Goal: Task Accomplishment & Management: Manage account settings

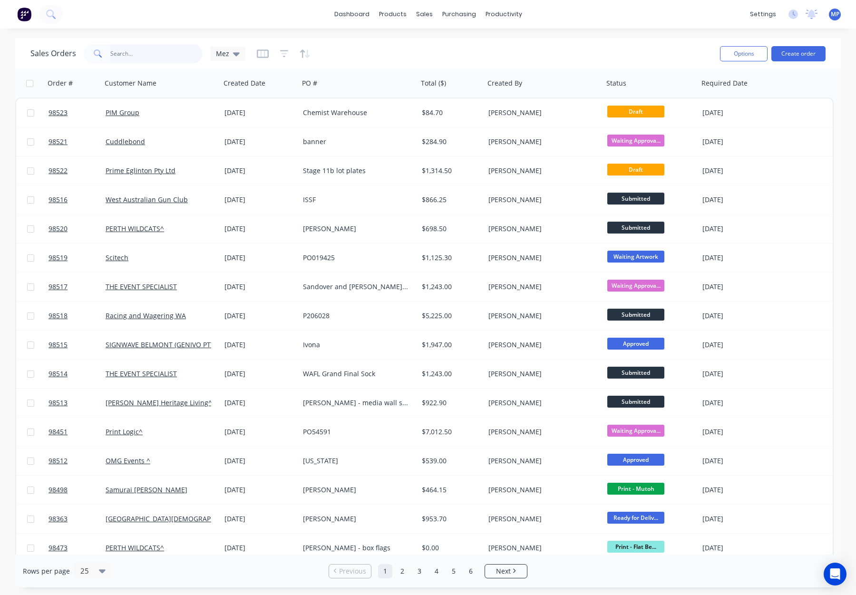
click at [127, 51] on input "text" at bounding box center [156, 53] width 93 height 19
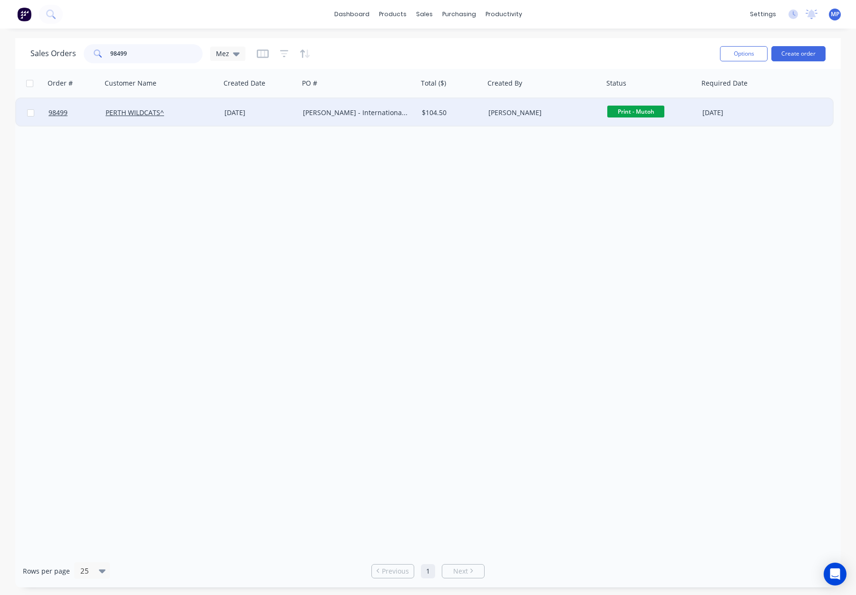
type input "98499"
click at [181, 121] on div "PERTH WILDCATS^" at bounding box center [161, 112] width 119 height 29
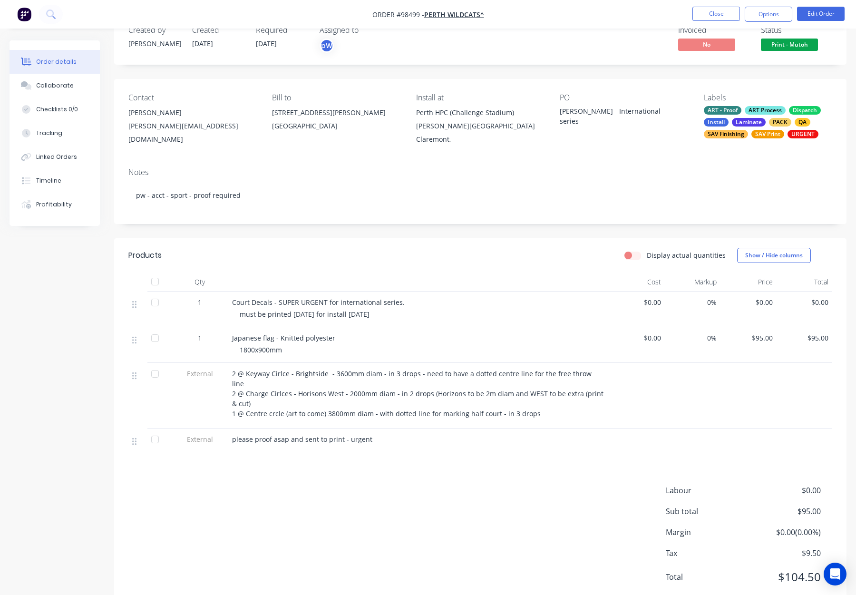
scroll to position [28, 0]
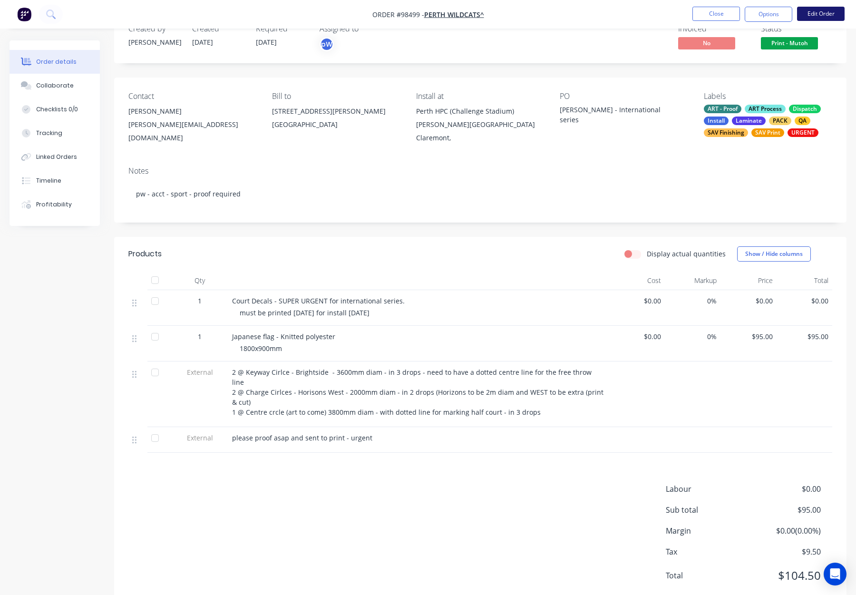
click at [816, 15] on button "Edit Order" at bounding box center [821, 14] width 48 height 14
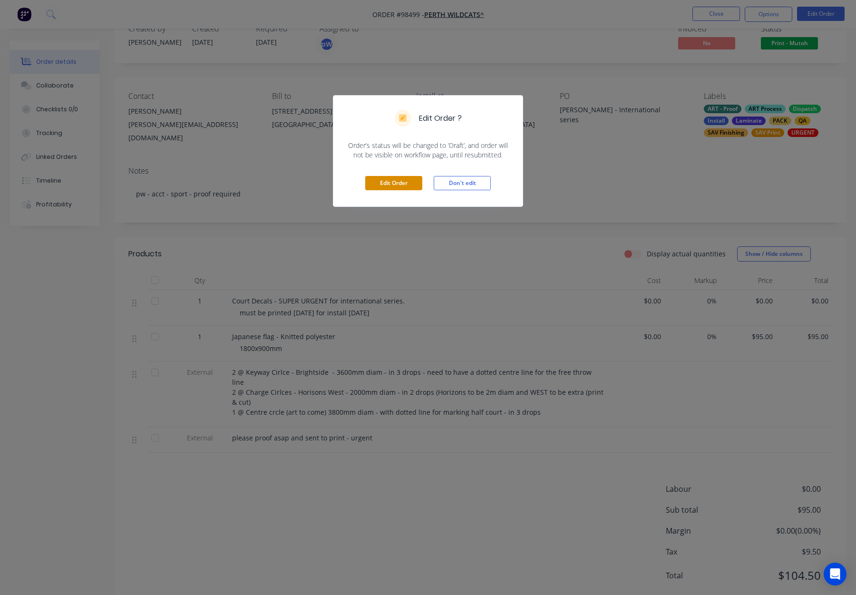
click at [395, 176] on button "Edit Order" at bounding box center [393, 183] width 57 height 14
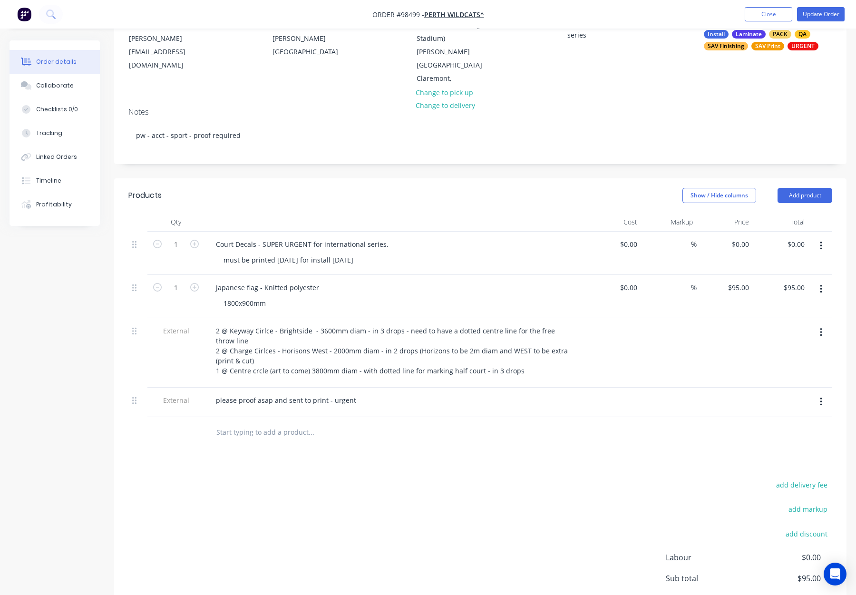
scroll to position [116, 0]
click at [804, 186] on button "Add product" at bounding box center [805, 193] width 55 height 15
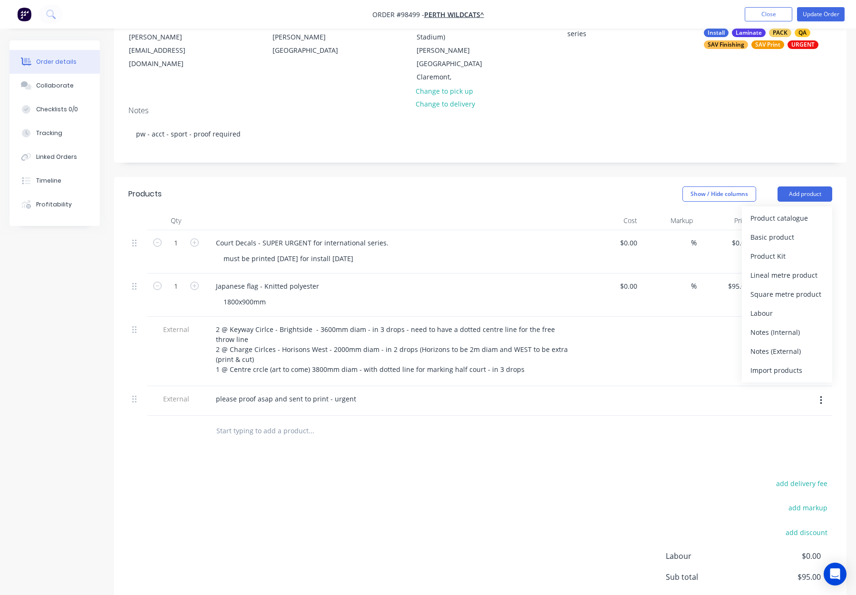
click at [795, 325] on div "Notes (Internal)" at bounding box center [786, 332] width 73 height 14
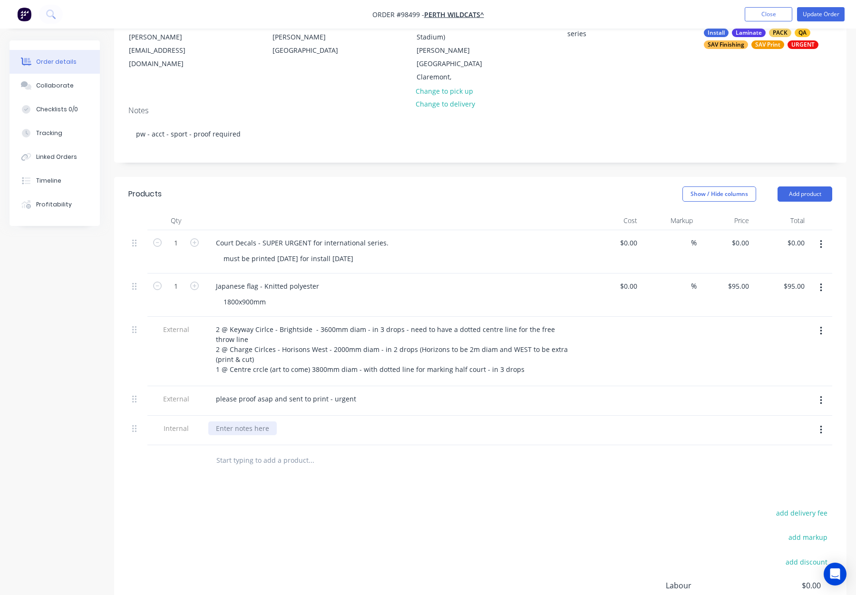
drag, startPoint x: 233, startPoint y: 418, endPoint x: 255, endPoint y: 421, distance: 23.1
click at [234, 421] on div at bounding box center [242, 428] width 68 height 14
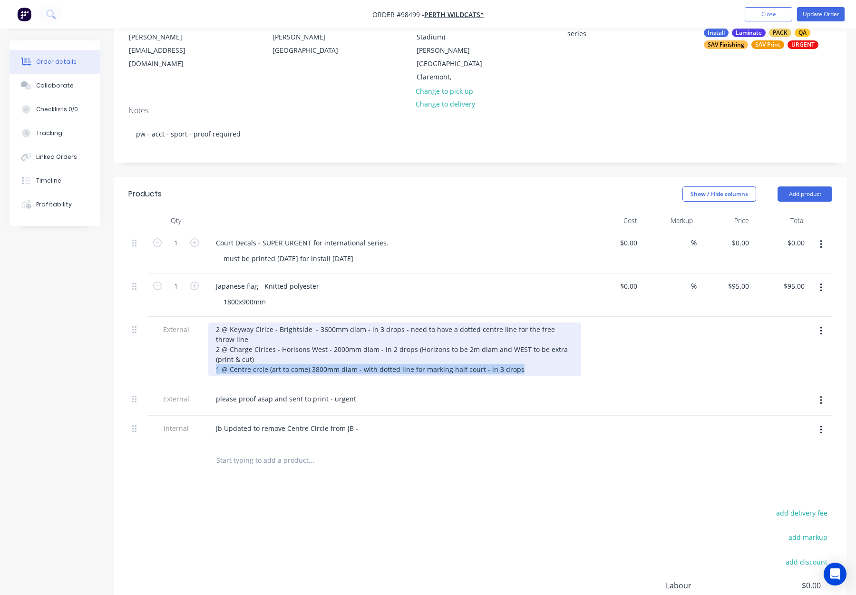
drag, startPoint x: 218, startPoint y: 356, endPoint x: 524, endPoint y: 356, distance: 306.3
click at [524, 356] on div "2 @ Keyway Cirlce - Brightside - 3600mm diam - in 3 drops - need to have a dott…" at bounding box center [394, 349] width 373 height 54
copy div "1 @ Centre crcle (art to come) 3800mm diam - with dotted line for marking half …"
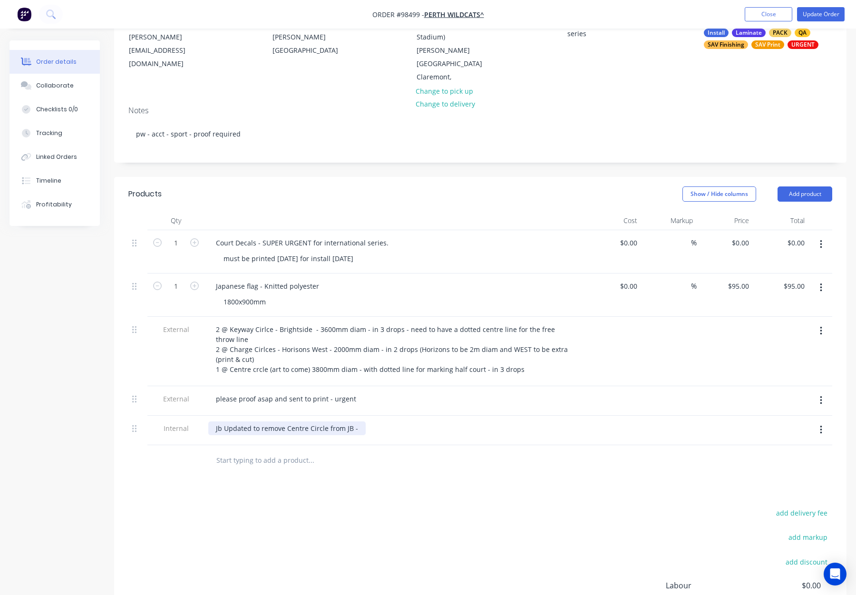
drag, startPoint x: 357, startPoint y: 416, endPoint x: 362, endPoint y: 418, distance: 5.6
click at [357, 421] on div "Jb Updated to remove Centre Circle from JB -" at bounding box center [286, 428] width 157 height 14
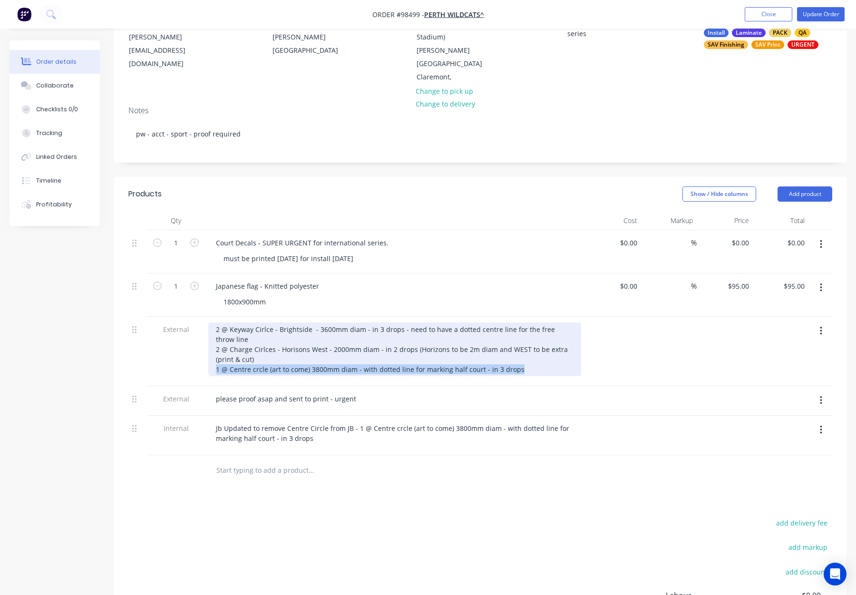
drag, startPoint x: 526, startPoint y: 356, endPoint x: 224, endPoint y: 353, distance: 302.5
click at [213, 353] on div "2 @ Keyway Cirlce - Brightside - 3600mm diam - in 3 drops - need to have a dott…" at bounding box center [394, 349] width 373 height 54
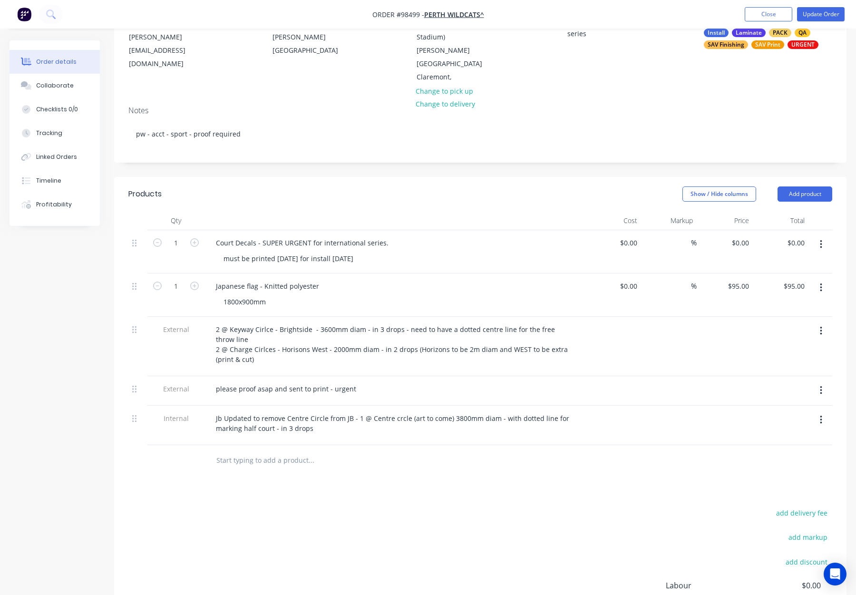
click at [391, 470] on div "Products Show / Hide columns Add product Qty Cost Markup Price Total 1 Court De…" at bounding box center [480, 440] width 732 height 527
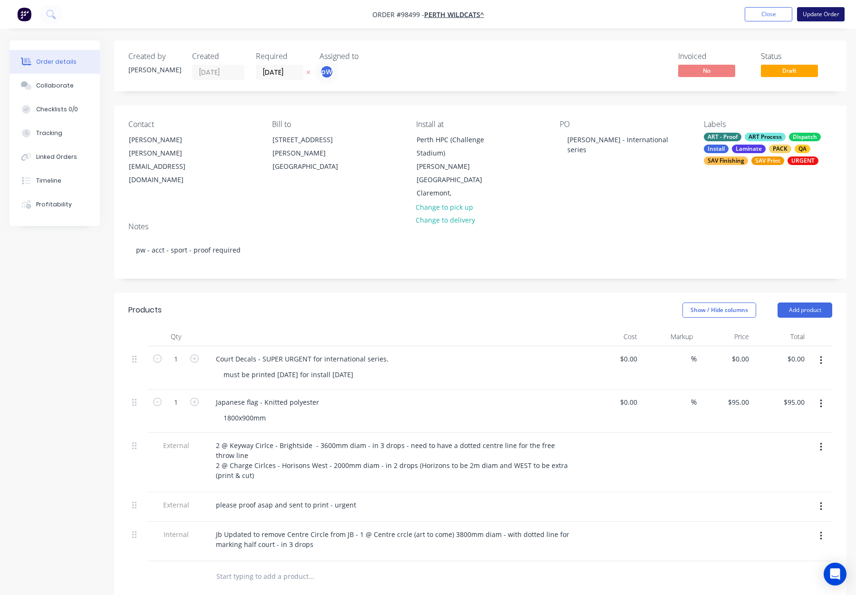
click at [816, 16] on button "Update Order" at bounding box center [821, 14] width 48 height 14
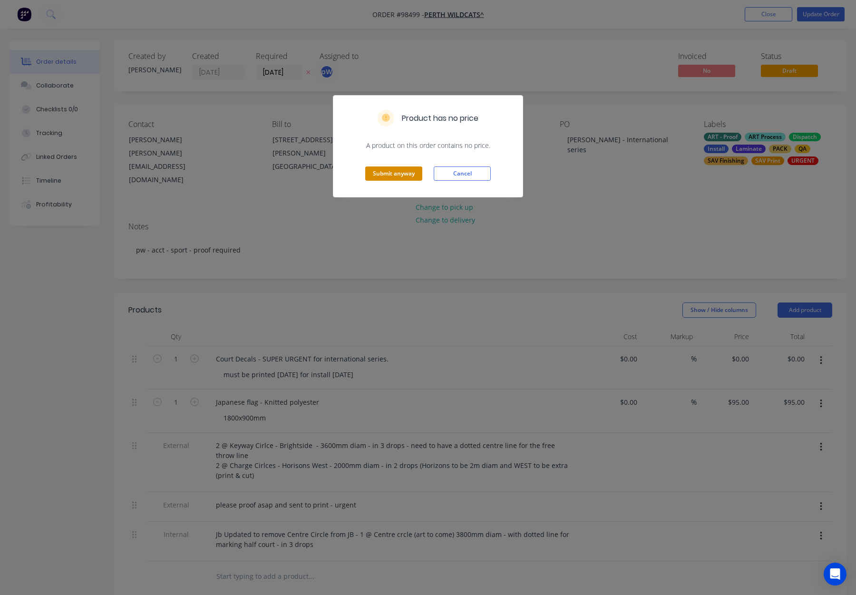
click at [400, 171] on button "Submit anyway" at bounding box center [393, 173] width 57 height 14
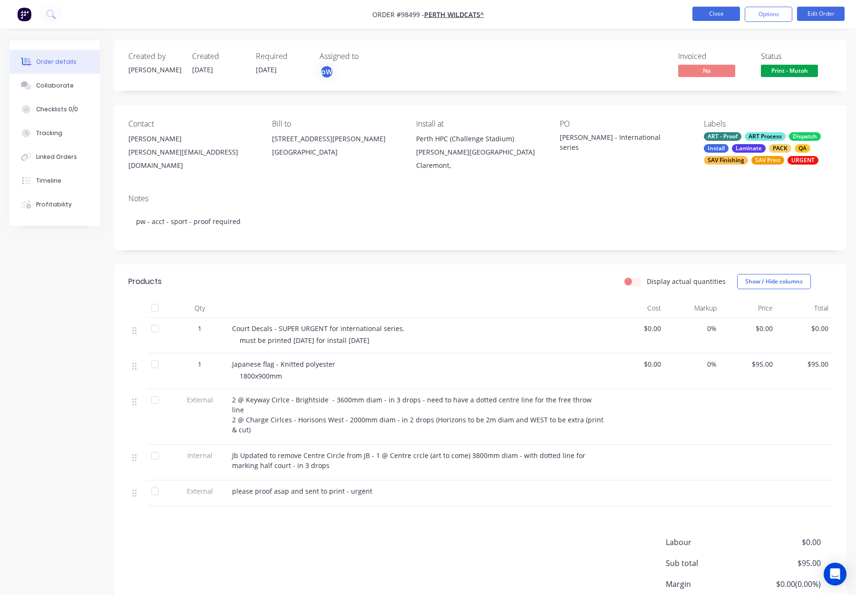
click at [711, 13] on button "Close" at bounding box center [716, 14] width 48 height 14
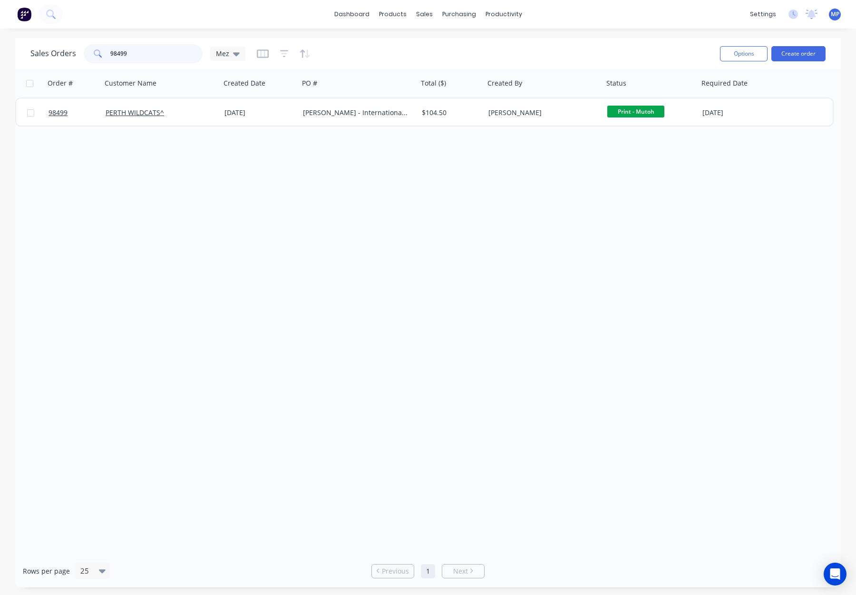
click at [142, 54] on input "98499" at bounding box center [156, 53] width 93 height 19
drag, startPoint x: 136, startPoint y: 53, endPoint x: 64, endPoint y: 51, distance: 71.8
click at [64, 51] on div "Sales Orders 98499 Mez" at bounding box center [137, 53] width 215 height 19
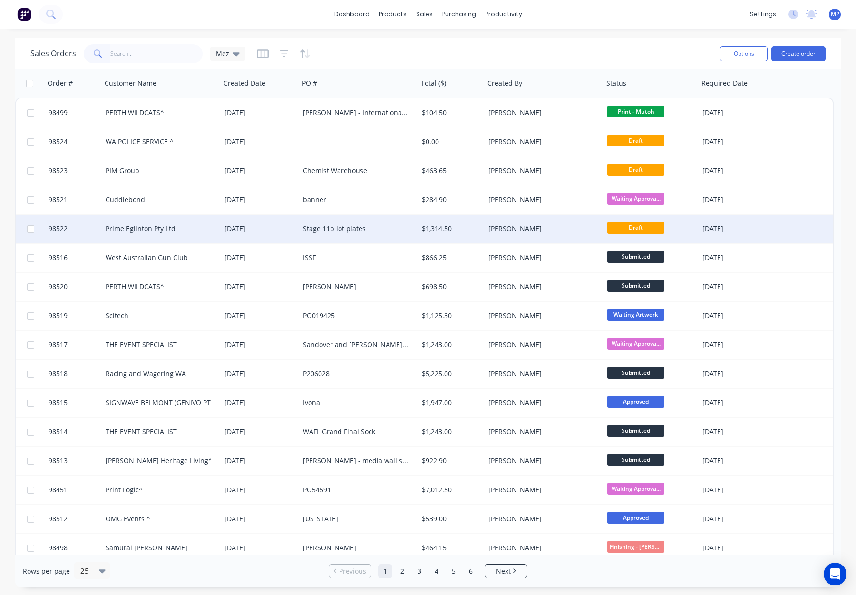
click at [385, 229] on div "Stage 11b lot plates" at bounding box center [356, 229] width 106 height 10
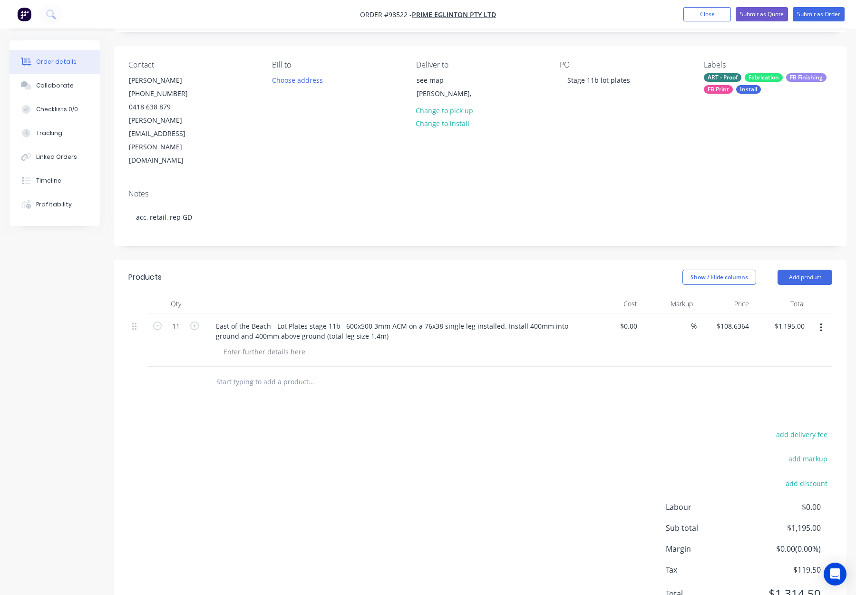
scroll to position [65, 0]
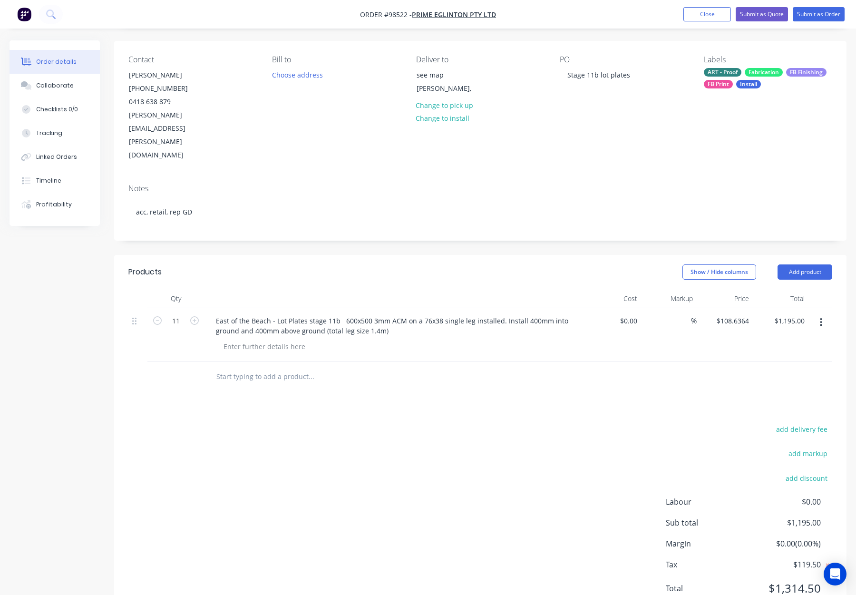
click at [241, 367] on input "text" at bounding box center [311, 376] width 190 height 19
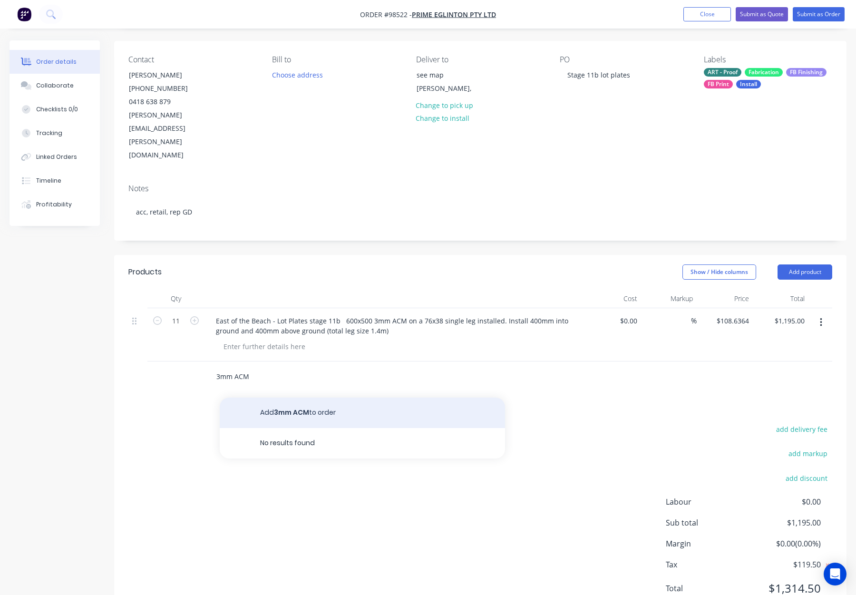
type input "3mm ACM"
click at [305, 398] on button "Add 3mm ACM to order" at bounding box center [362, 413] width 285 height 30
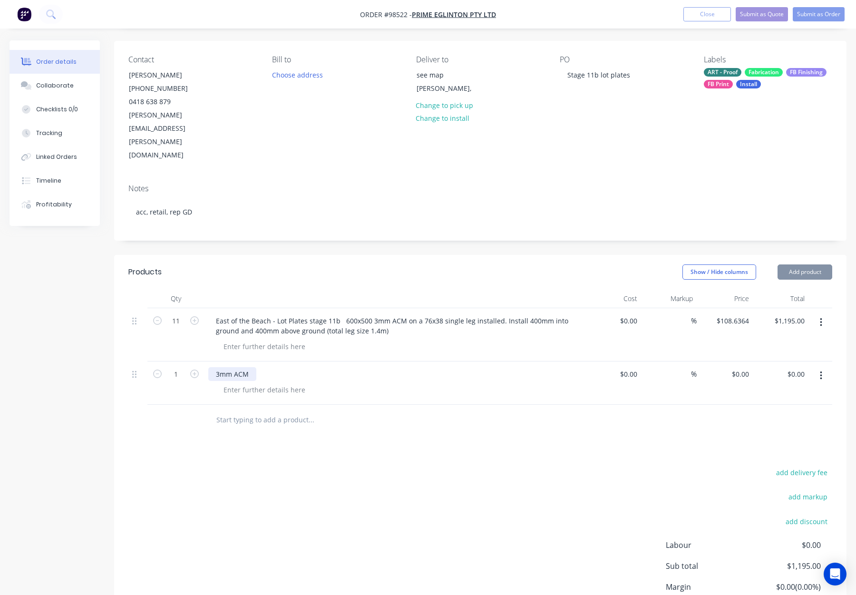
click at [252, 367] on div "3mm ACM" at bounding box center [232, 374] width 48 height 14
click at [251, 367] on div "3mm ACM" at bounding box center [232, 374] width 48 height 14
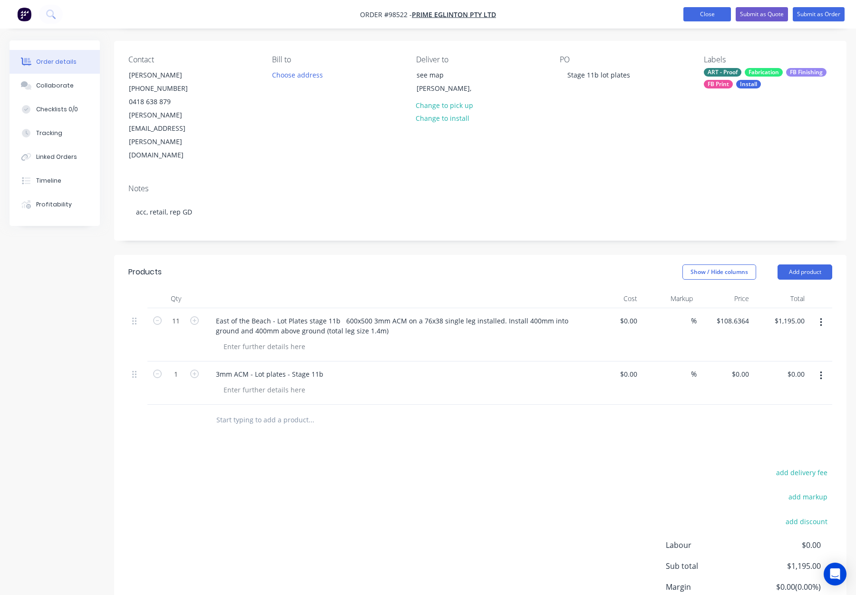
click at [702, 13] on button "Close" at bounding box center [707, 14] width 48 height 14
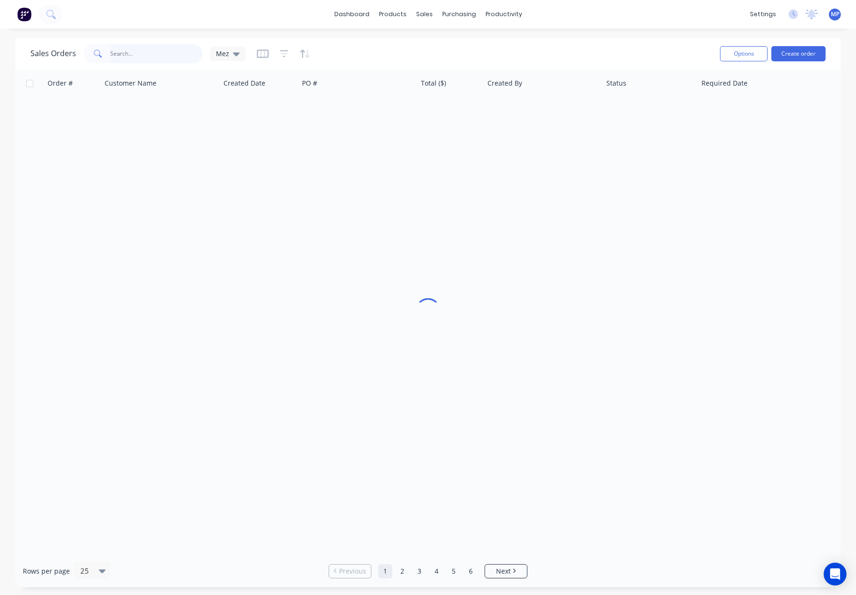
click at [127, 52] on input "text" at bounding box center [156, 53] width 93 height 19
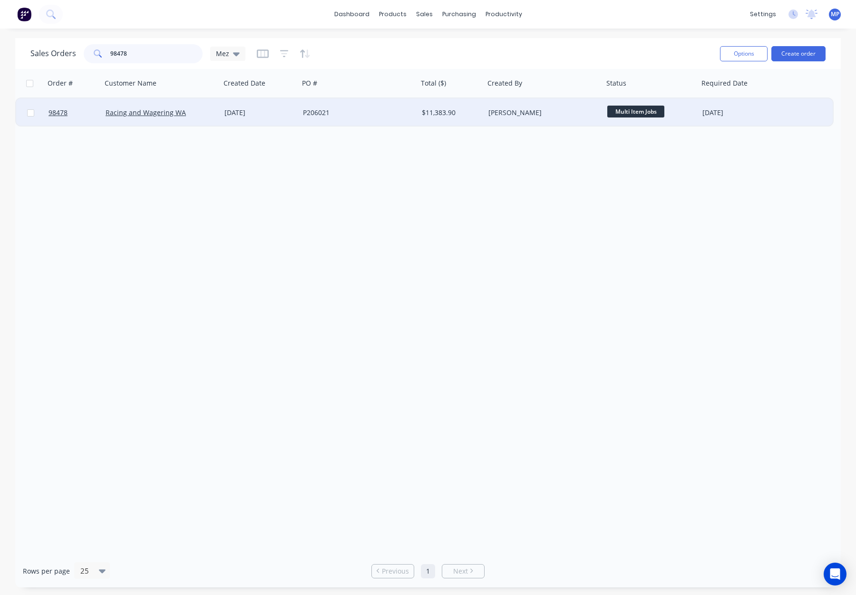
type input "98478"
click at [361, 108] on div "P206021" at bounding box center [356, 113] width 106 height 10
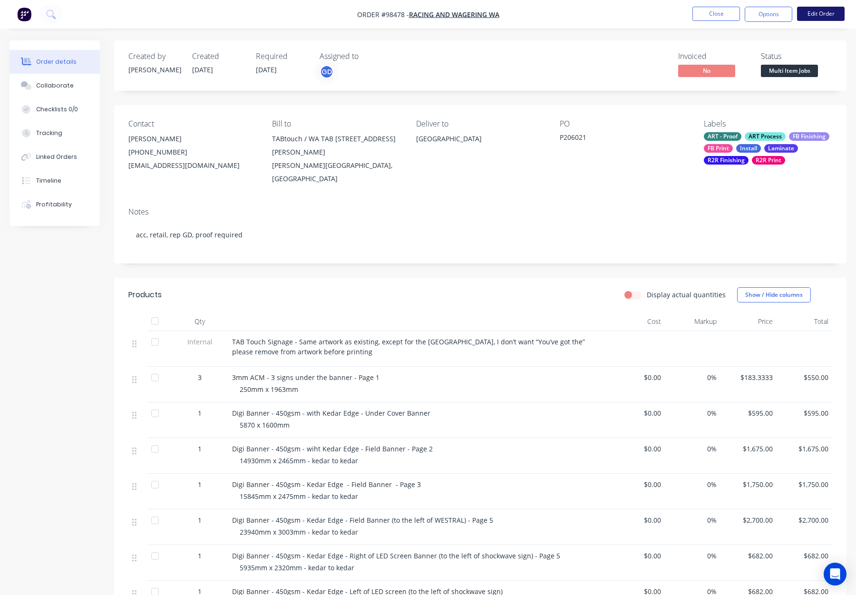
click at [809, 13] on button "Edit Order" at bounding box center [821, 14] width 48 height 14
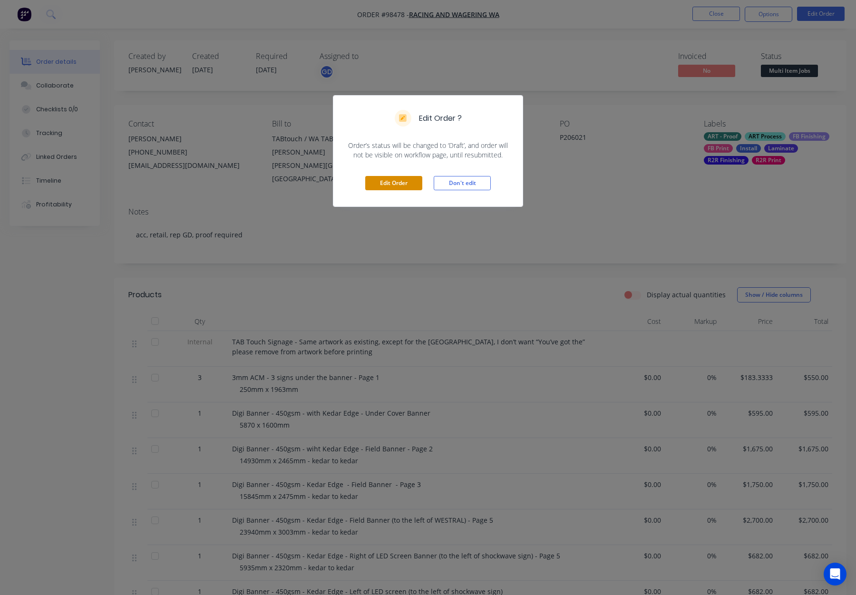
click at [399, 184] on button "Edit Order" at bounding box center [393, 183] width 57 height 14
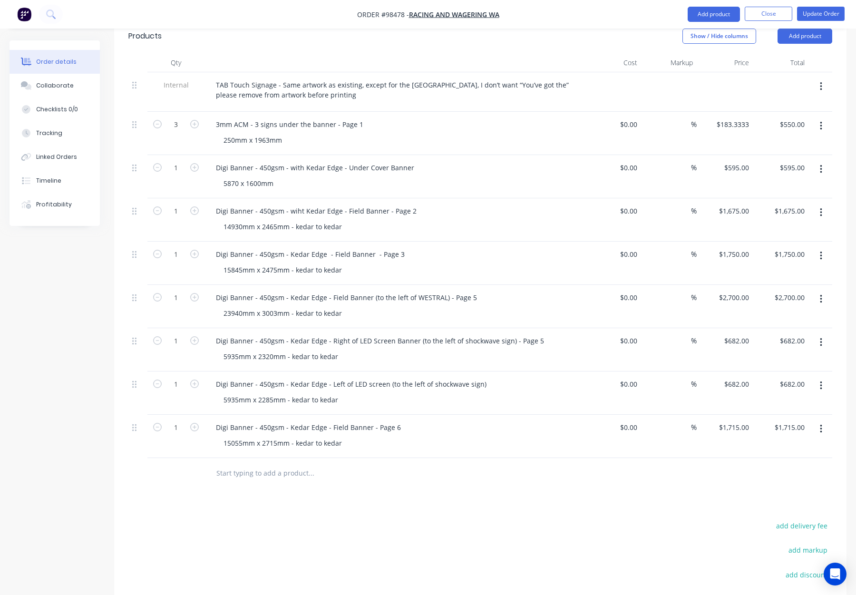
scroll to position [285, 0]
drag, startPoint x: 262, startPoint y: 453, endPoint x: 272, endPoint y: 453, distance: 10.0
click at [262, 466] on input "text" at bounding box center [311, 475] width 190 height 19
type input "ACM"
click at [383, 496] on button "Add ACM to order" at bounding box center [362, 511] width 285 height 30
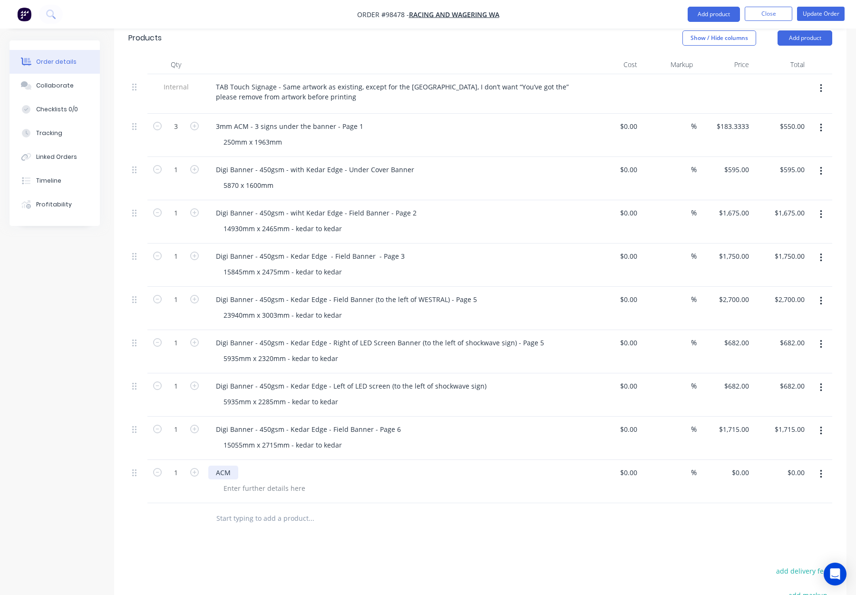
click at [214, 466] on div "ACM" at bounding box center [223, 473] width 30 height 14
drag, startPoint x: 246, startPoint y: 448, endPoint x: 259, endPoint y: 448, distance: 12.8
click at [247, 466] on div "3mm ACM" at bounding box center [232, 473] width 48 height 14
click at [269, 481] on div at bounding box center [264, 488] width 97 height 14
drag, startPoint x: 253, startPoint y: 443, endPoint x: 261, endPoint y: 452, distance: 11.8
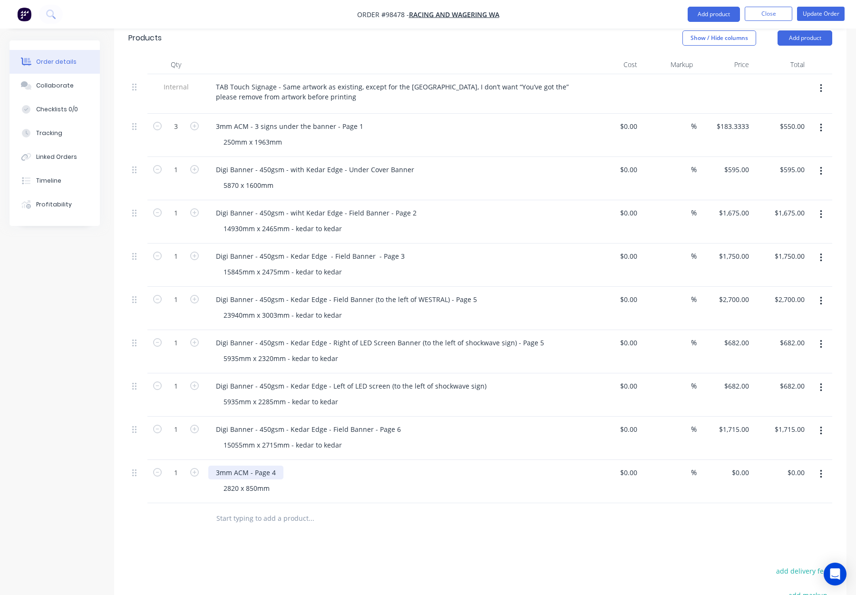
click at [253, 466] on div "3mm ACM - Page 4" at bounding box center [245, 473] width 75 height 14
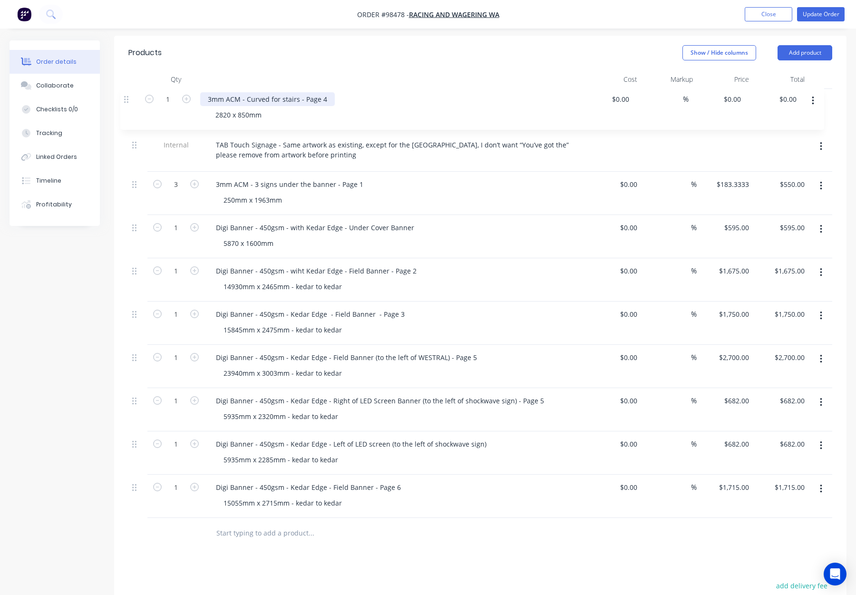
scroll to position [252, 0]
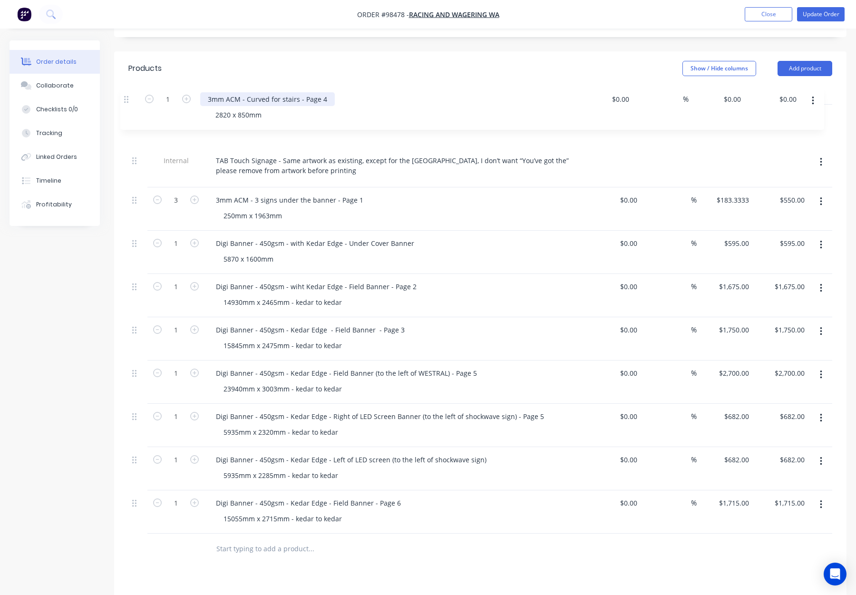
drag, startPoint x: 133, startPoint y: 449, endPoint x: 126, endPoint y: 98, distance: 351.5
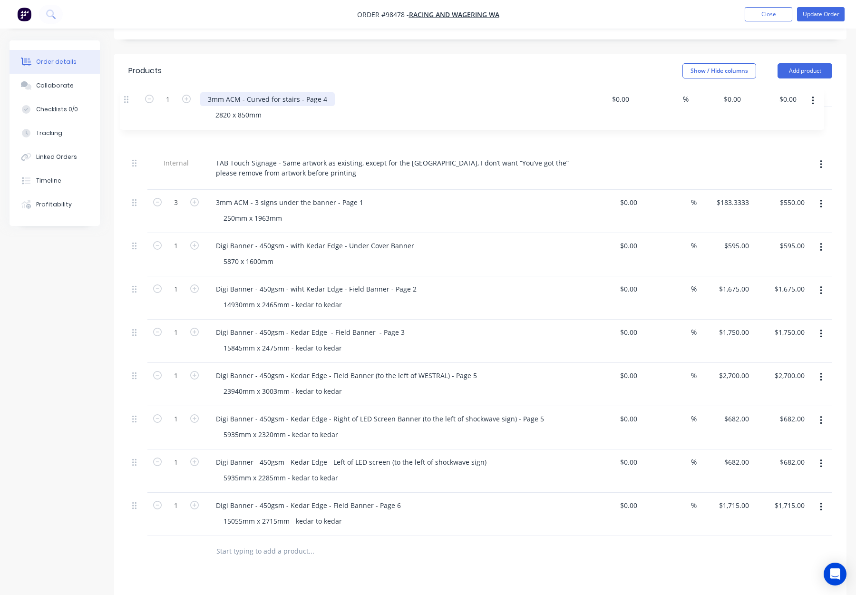
click at [126, 98] on div "Qty Cost Markup Price Total Internal TAB Touch Signage - Same artwork as existi…" at bounding box center [480, 327] width 732 height 479
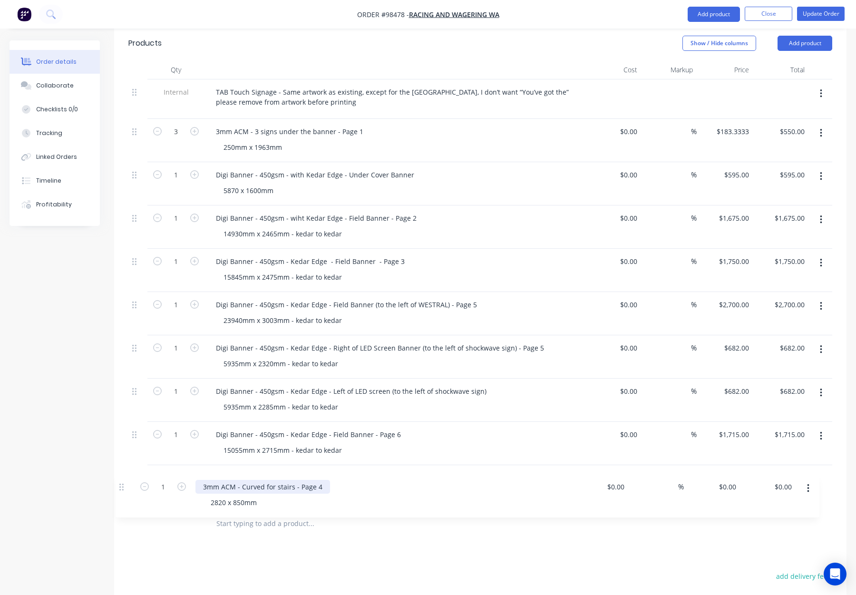
scroll to position [290, 0]
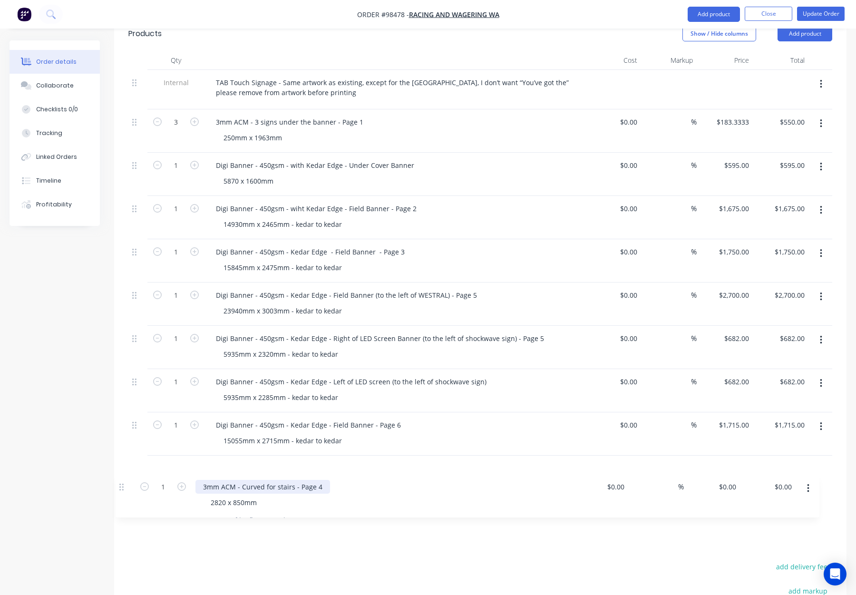
drag, startPoint x: 134, startPoint y: 93, endPoint x: 124, endPoint y: 490, distance: 396.8
click at [123, 496] on div "Qty Cost Markup Price Total 1 3mm ACM - Curved for stairs - Page 4 2820 x 850mm…" at bounding box center [480, 290] width 732 height 479
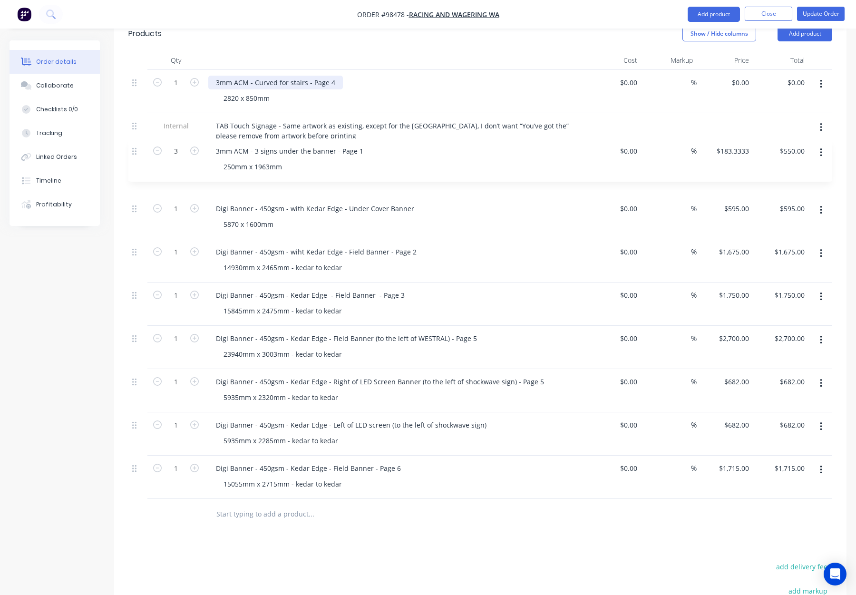
scroll to position [289, 0]
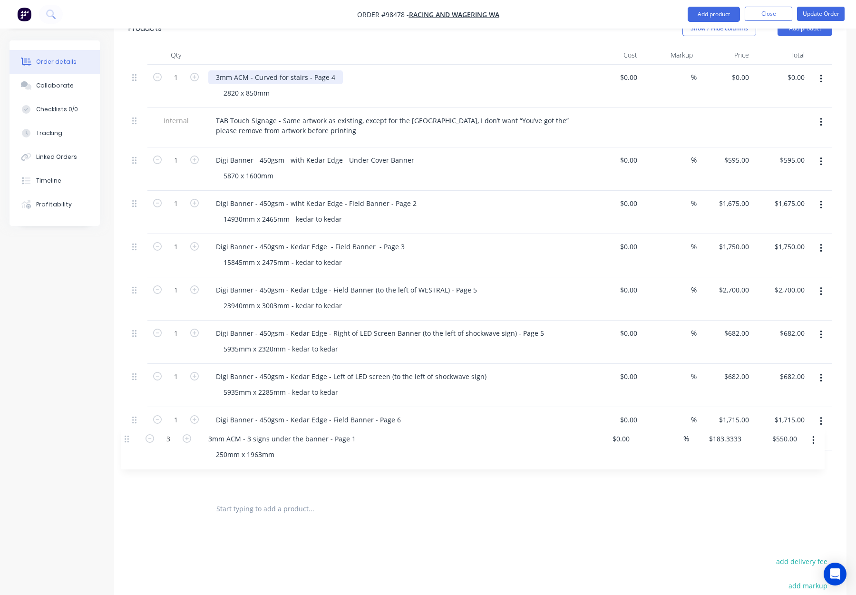
drag, startPoint x: 134, startPoint y: 139, endPoint x: 127, endPoint y: 447, distance: 307.8
click at [127, 447] on div "Qty Cost Markup Price Total 1 3mm ACM - Curved for stairs - Page 4 2820 x 850mm…" at bounding box center [480, 285] width 732 height 479
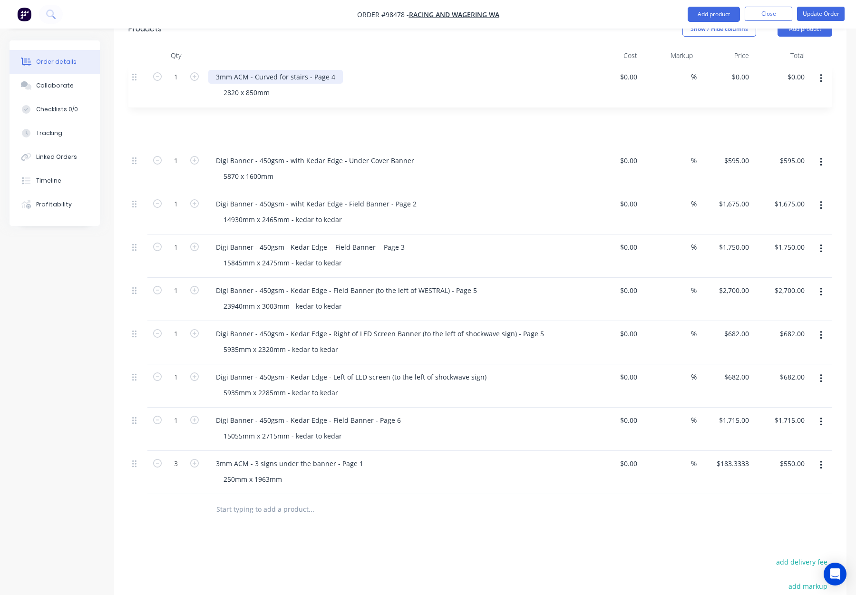
scroll to position [292, 0]
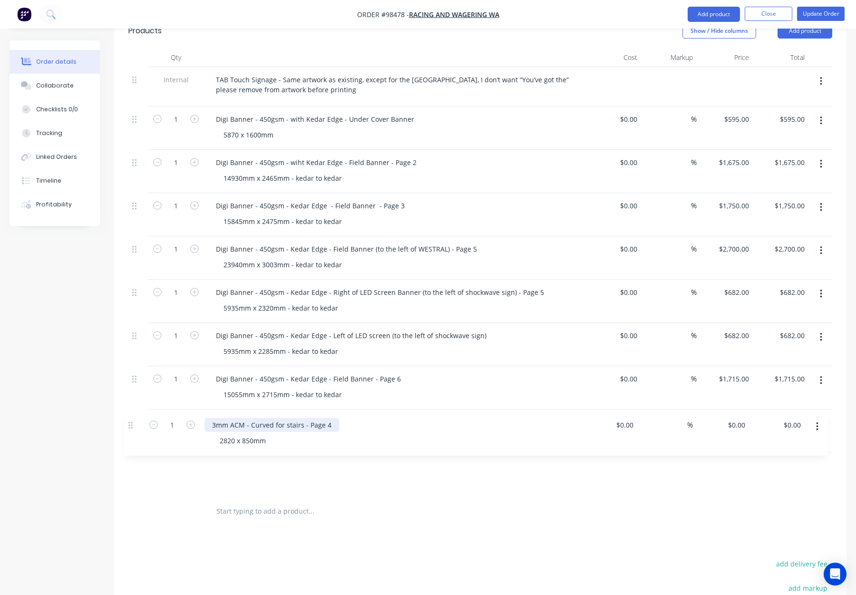
drag, startPoint x: 135, startPoint y: 47, endPoint x: 131, endPoint y: 427, distance: 379.5
click at [131, 427] on div "1 3mm ACM - Curved for stairs - Page 4 2820 x 850mm $0.00 $0.00 % $0.00 $0.00 $…" at bounding box center [480, 281] width 704 height 429
click at [384, 502] on input "text" at bounding box center [311, 511] width 190 height 19
click at [820, 16] on button "Update Order" at bounding box center [821, 14] width 48 height 14
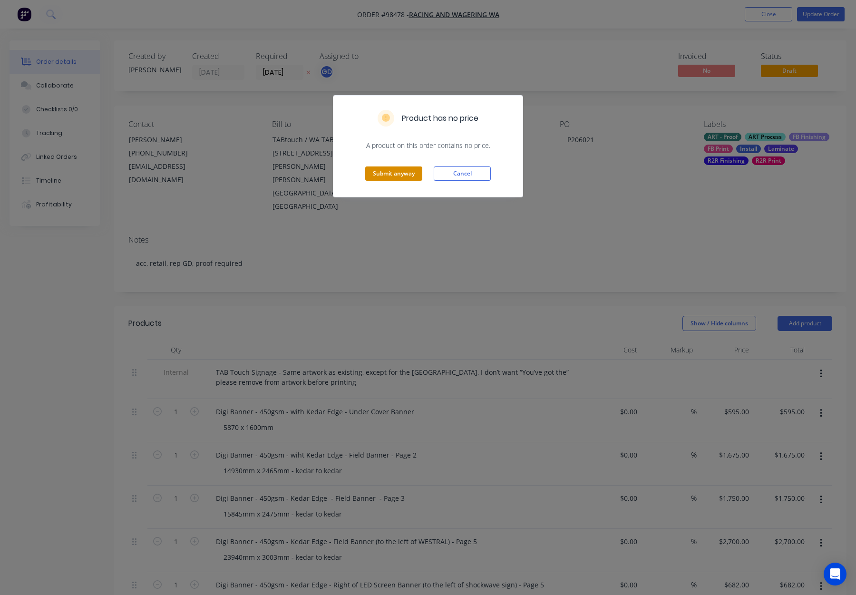
click at [408, 174] on button "Submit anyway" at bounding box center [393, 173] width 57 height 14
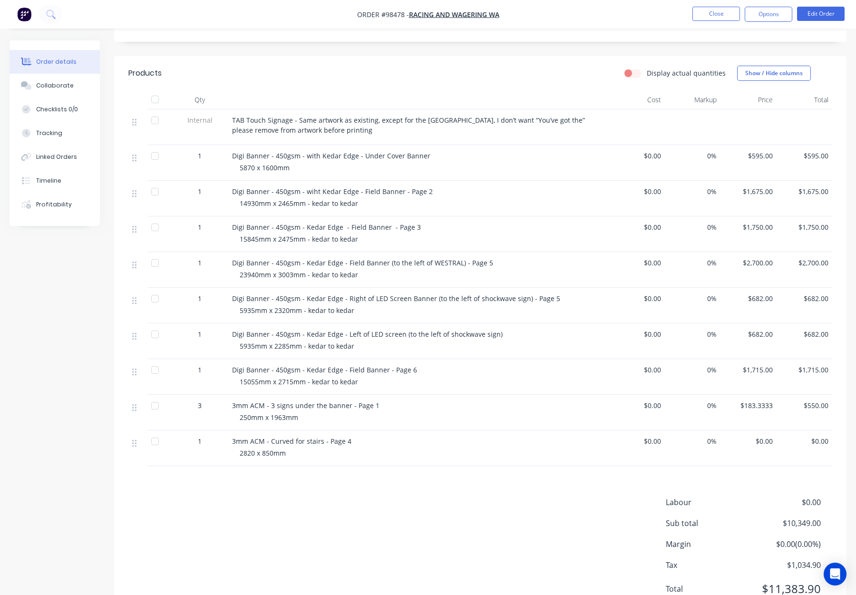
scroll to position [215, 0]
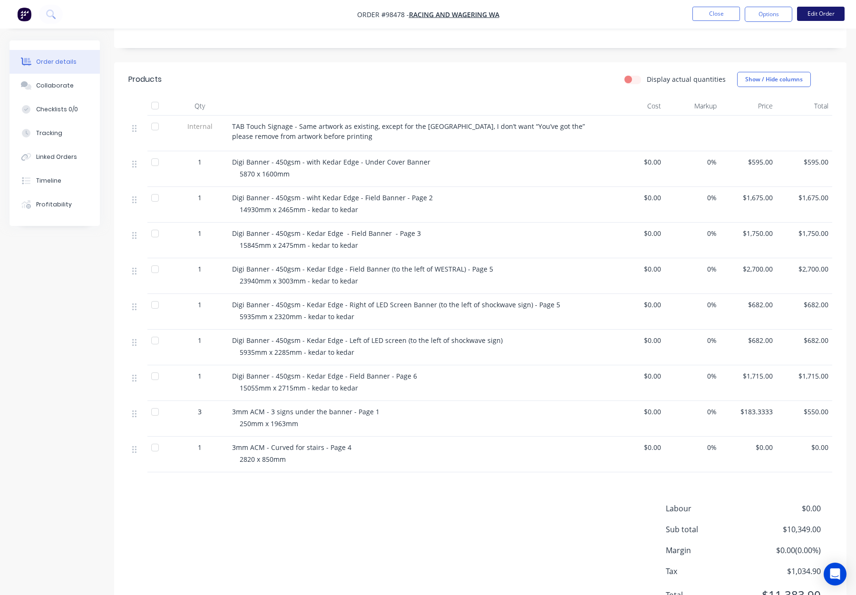
click at [816, 13] on button "Edit Order" at bounding box center [821, 14] width 48 height 14
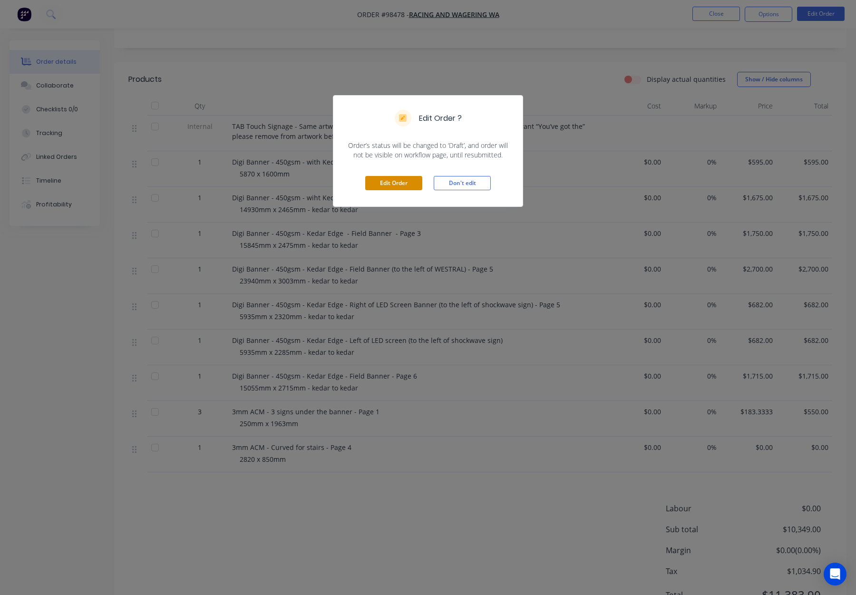
click at [392, 185] on button "Edit Order" at bounding box center [393, 183] width 57 height 14
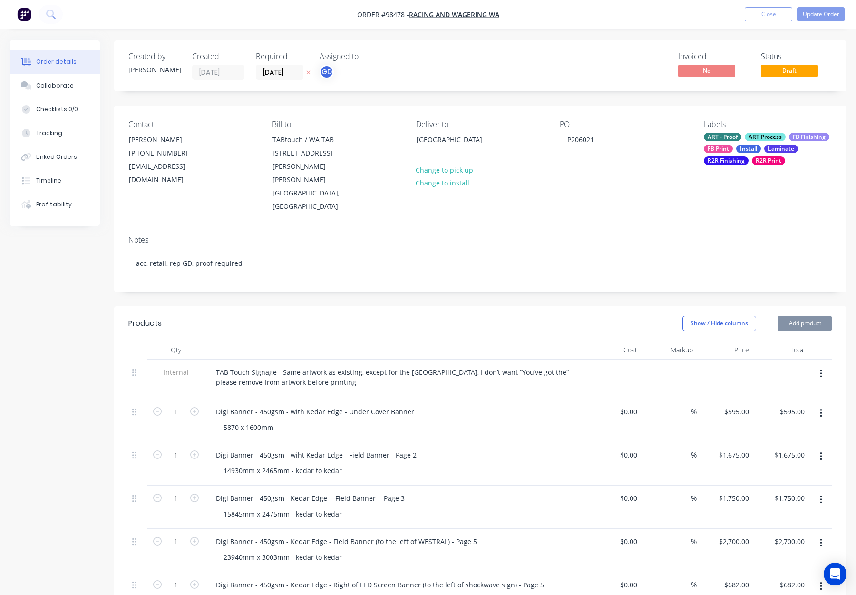
type input "$595.00"
type input "$1,675.00"
type input "$1,750.00"
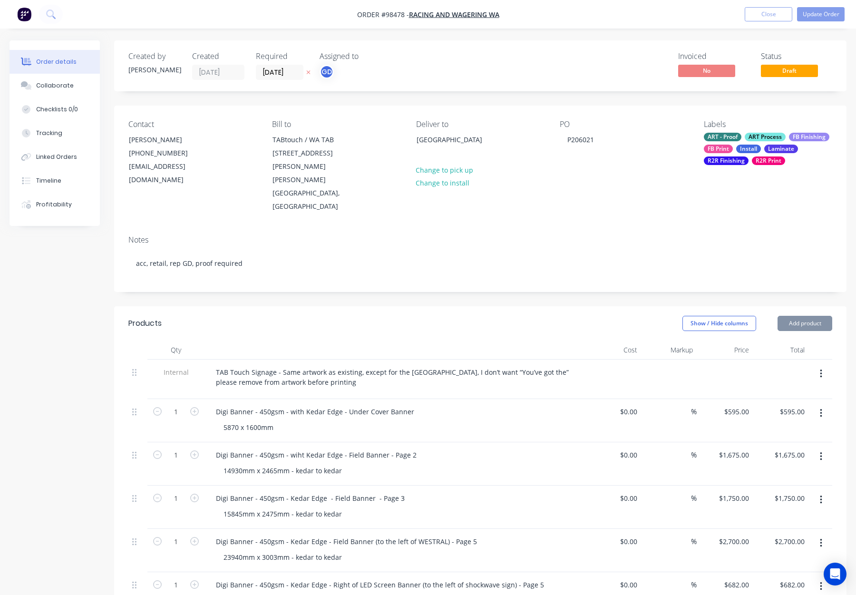
type input "$1,750.00"
type input "$2,700.00"
type input "$682.00"
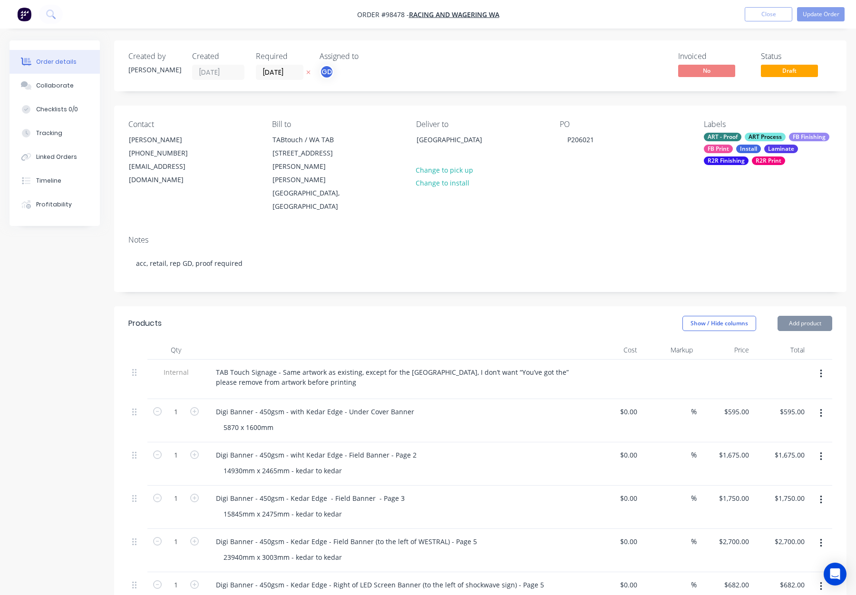
type input "$682.00"
type input "$1,715.00"
type input "$183.3333"
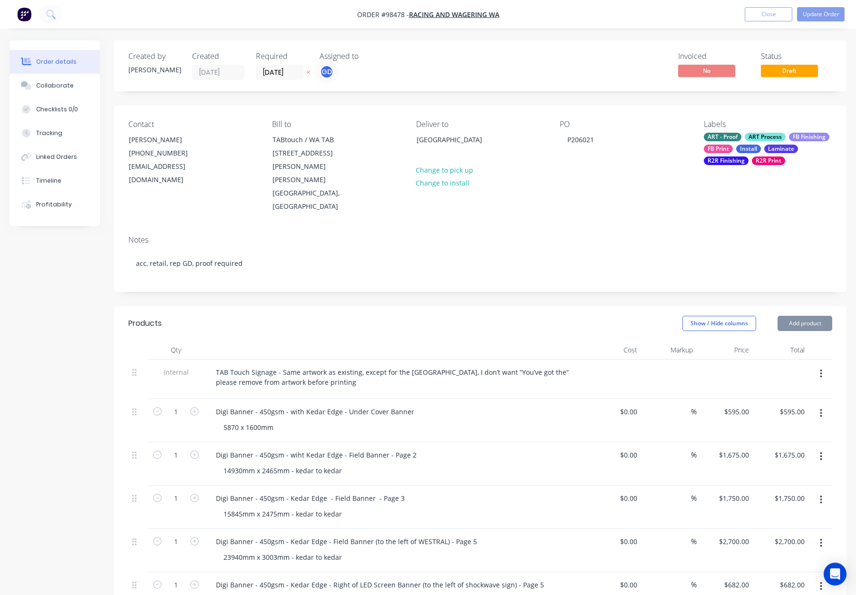
type input "$550.00"
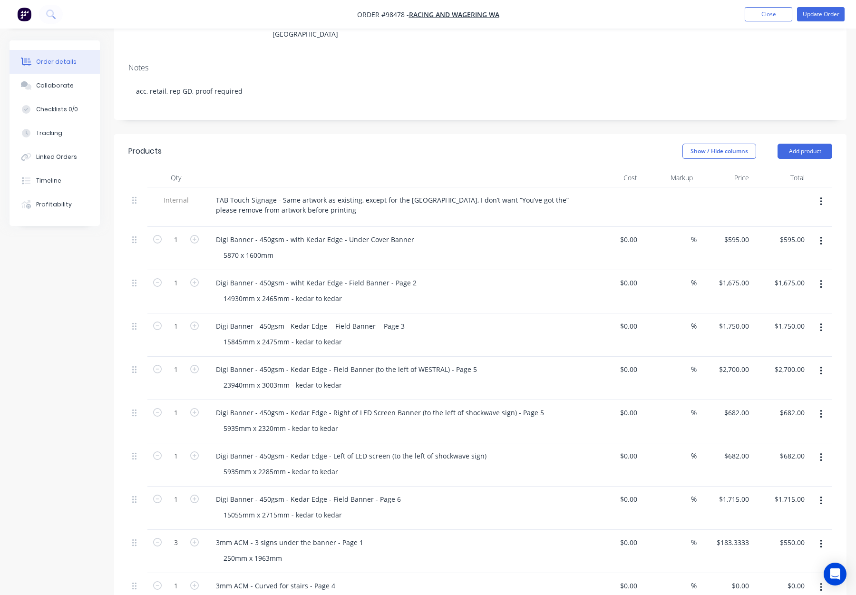
scroll to position [174, 0]
click at [813, 142] on button "Add product" at bounding box center [805, 149] width 55 height 15
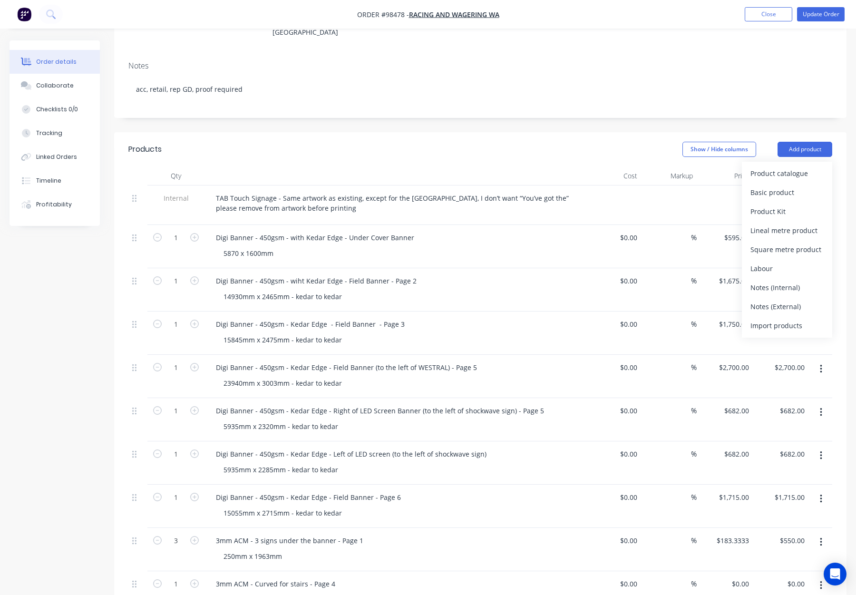
click at [789, 281] on div "Notes (Internal)" at bounding box center [786, 288] width 73 height 14
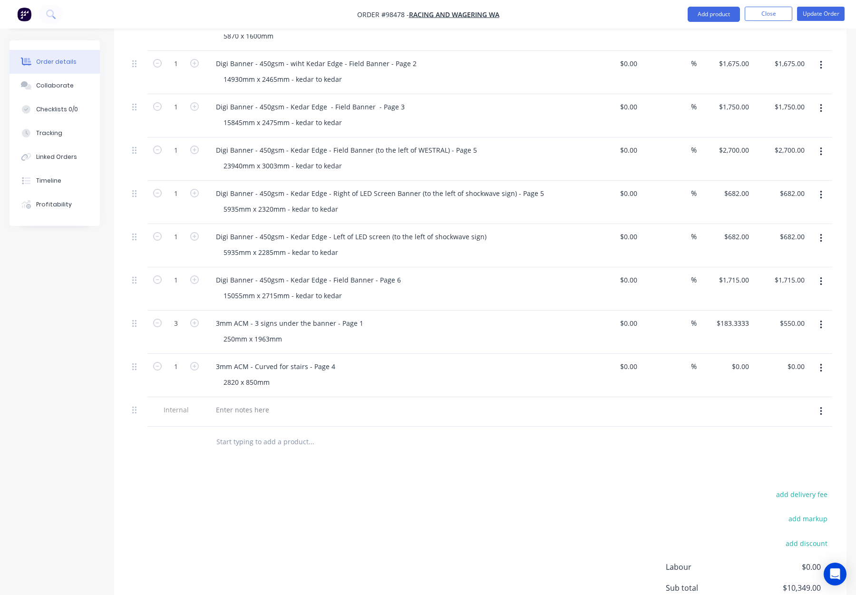
scroll to position [393, 0]
click at [243, 401] on div at bounding box center [242, 408] width 68 height 14
click at [383, 487] on div "add delivery fee add markup add discount Labour $0.00 Sub total $10,349.00 Marg…" at bounding box center [480, 578] width 704 height 184
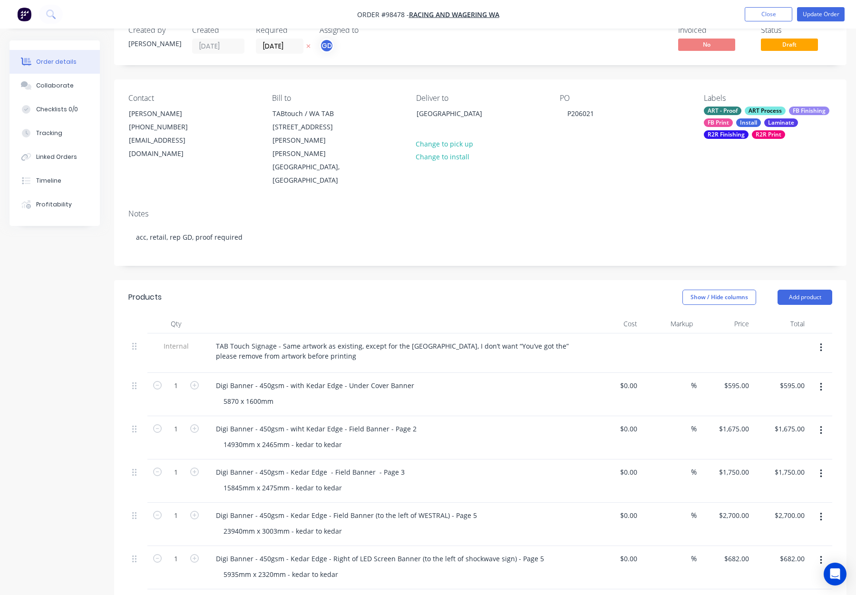
scroll to position [0, 0]
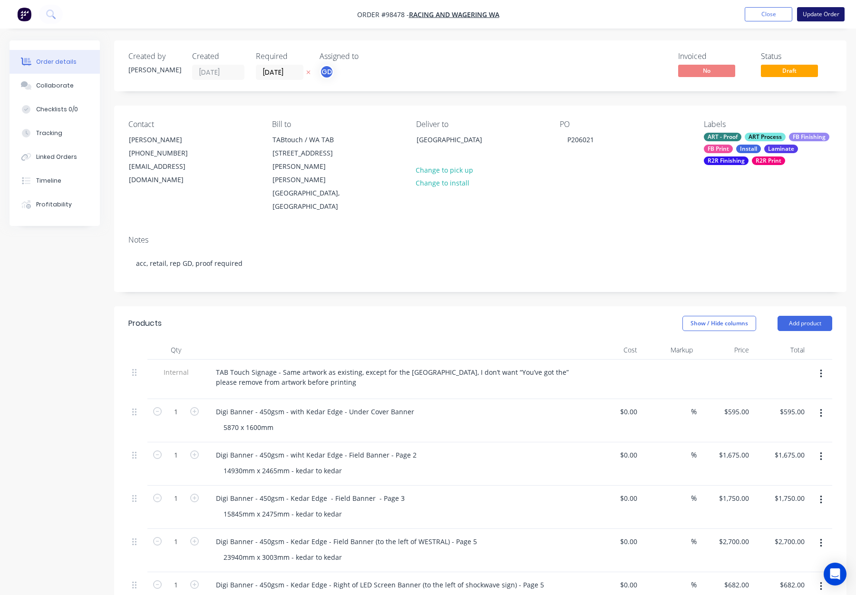
click at [822, 12] on button "Update Order" at bounding box center [821, 14] width 48 height 14
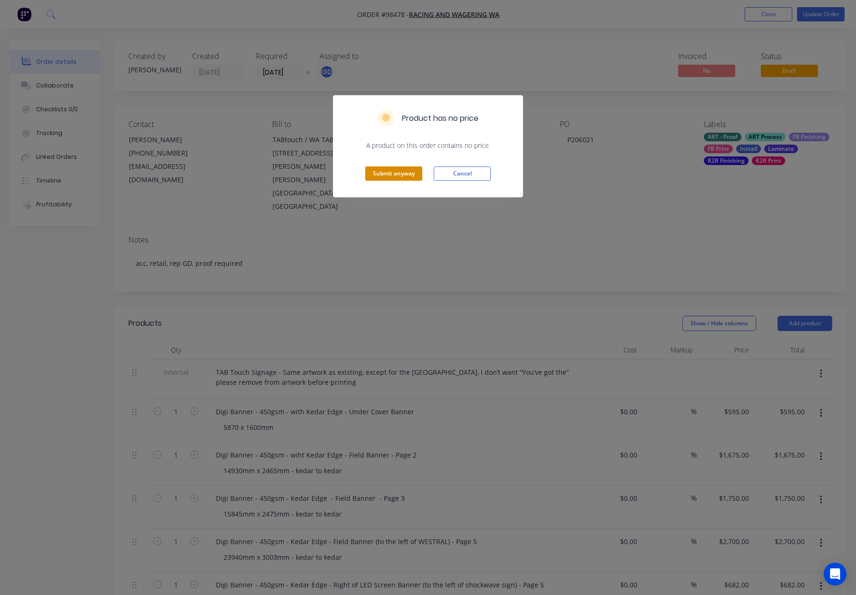
drag, startPoint x: 407, startPoint y: 176, endPoint x: 418, endPoint y: 175, distance: 11.5
click at [407, 176] on button "Submit anyway" at bounding box center [393, 173] width 57 height 14
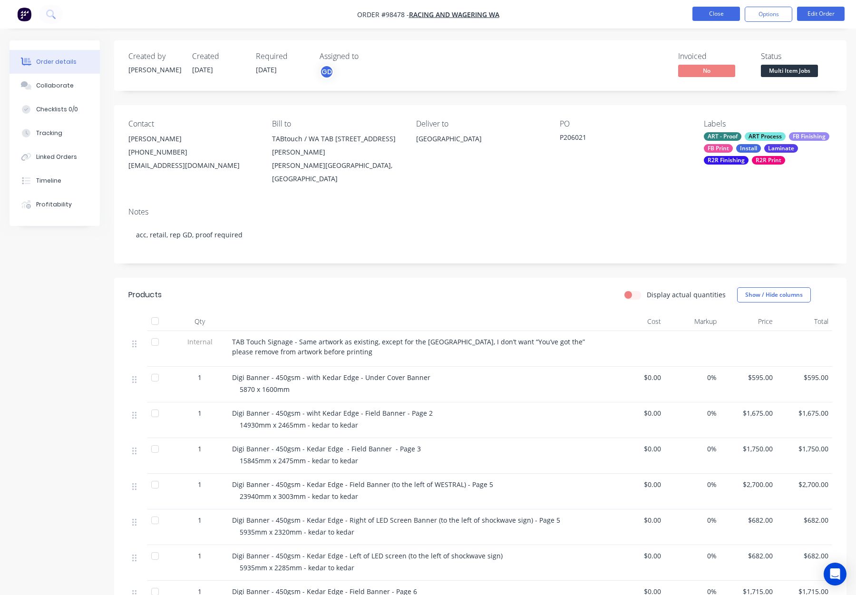
click at [707, 15] on button "Close" at bounding box center [716, 14] width 48 height 14
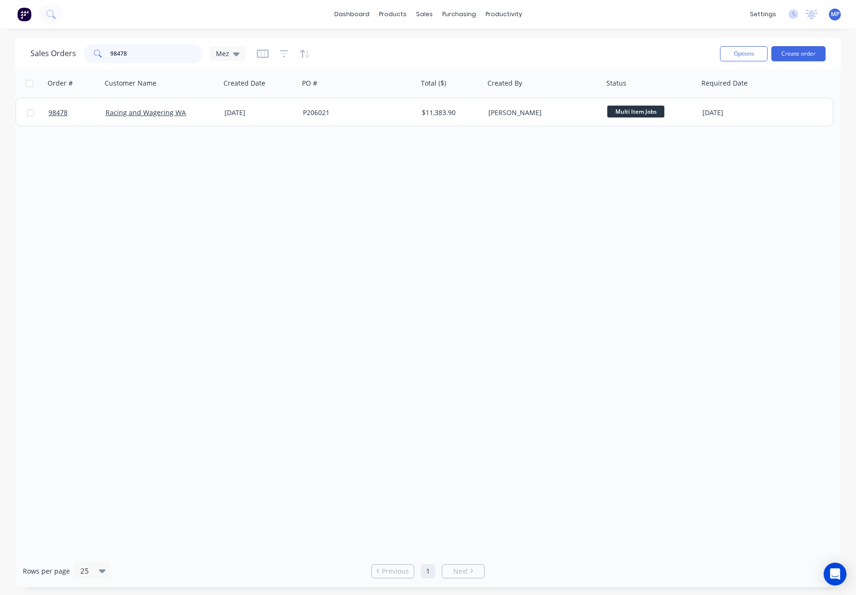
drag, startPoint x: 141, startPoint y: 52, endPoint x: 98, endPoint y: 51, distance: 42.8
click at [98, 51] on div "98478" at bounding box center [143, 53] width 119 height 19
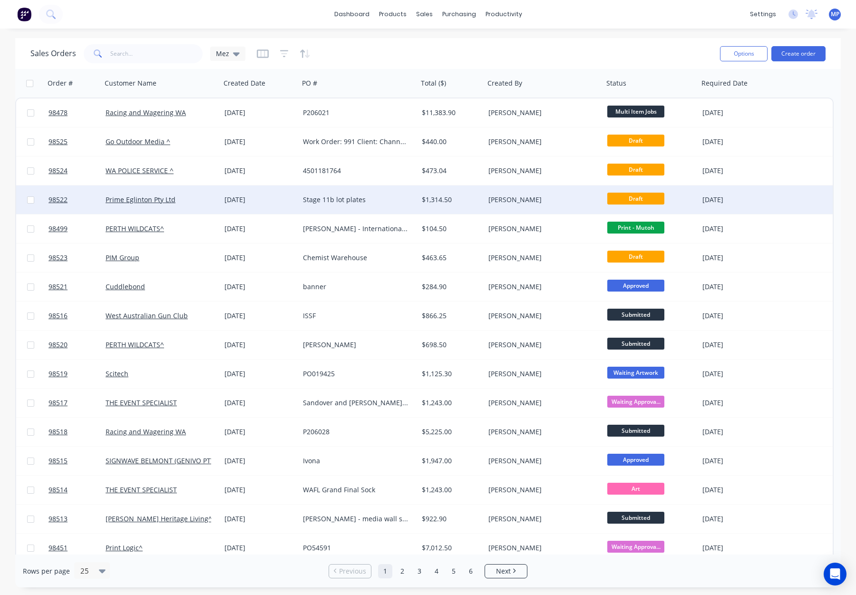
click at [546, 201] on div "[PERSON_NAME]" at bounding box center [541, 200] width 106 height 10
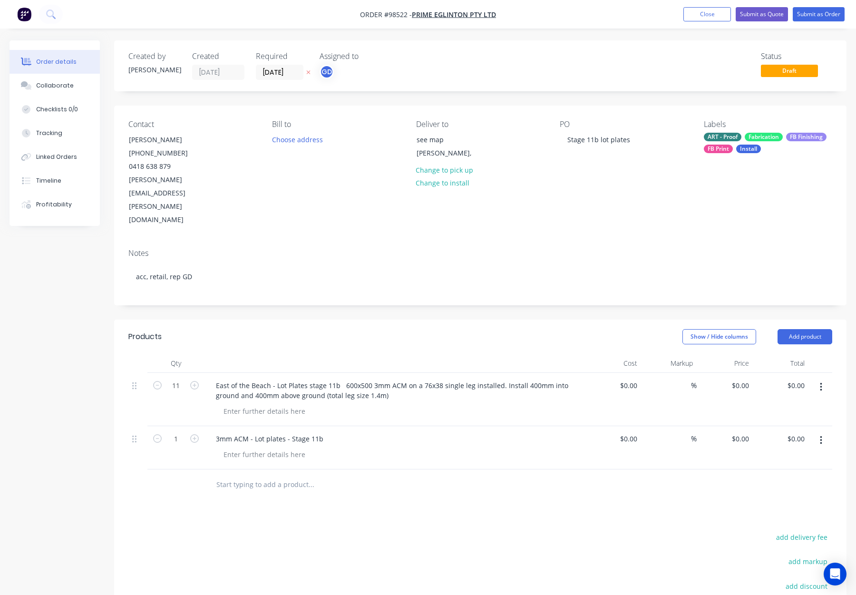
type input "$108.6364"
type input "$1,195.00"
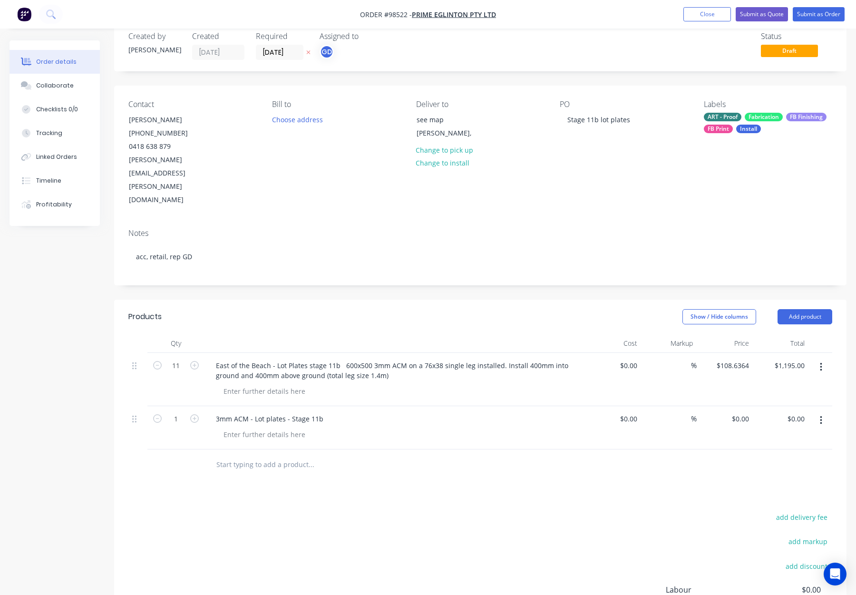
scroll to position [20, 0]
click at [276, 427] on div at bounding box center [264, 434] width 97 height 14
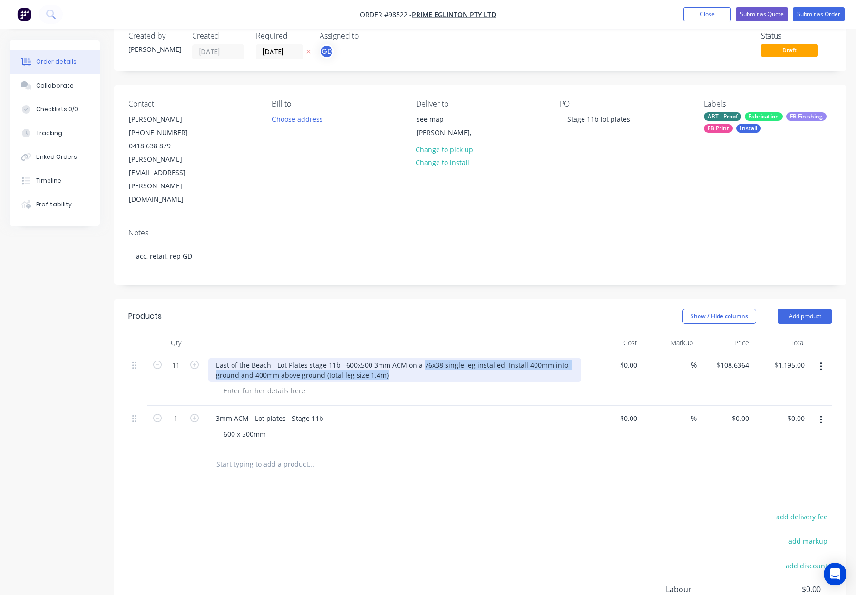
drag, startPoint x: 420, startPoint y: 324, endPoint x: 496, endPoint y: 334, distance: 76.2
click at [496, 358] on div "East of the Beach - Lot Plates stage 11b 600x500 3mm ACM on a 76x38 single leg …" at bounding box center [394, 370] width 373 height 24
copy div "76x38 single leg installed. Install 400mm into ground and 400mm above ground (t…"
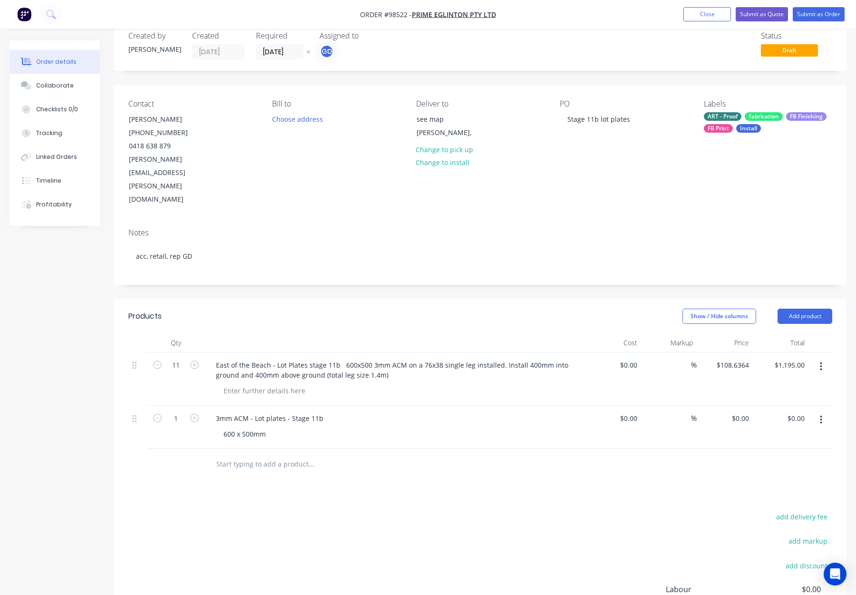
click at [314, 406] on div "3mm ACM - Lot plates - Stage 11b 600 x 500mm" at bounding box center [395, 427] width 380 height 43
click at [323, 411] on div "3mm ACM - Lot plates - Stage 11b" at bounding box center [269, 418] width 123 height 14
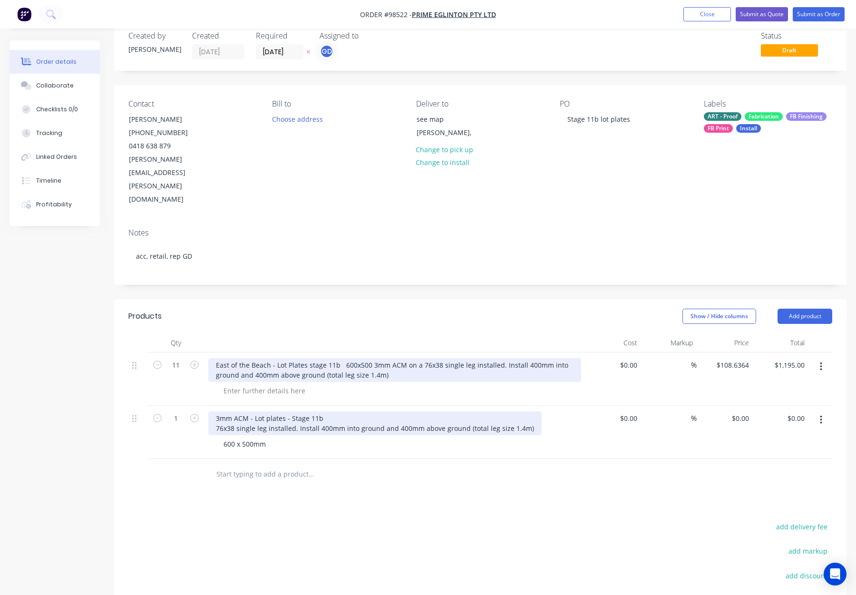
scroll to position [20, 0]
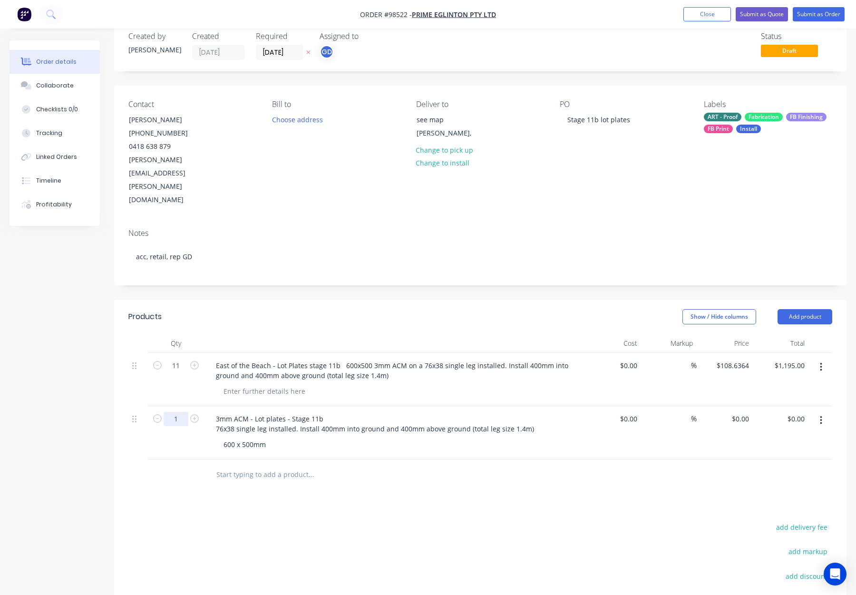
click at [177, 412] on input "1" at bounding box center [176, 419] width 25 height 14
type input "11"
click at [741, 412] on input "0" at bounding box center [742, 419] width 22 height 14
click at [795, 412] on input "$0.00" at bounding box center [798, 419] width 22 height 14
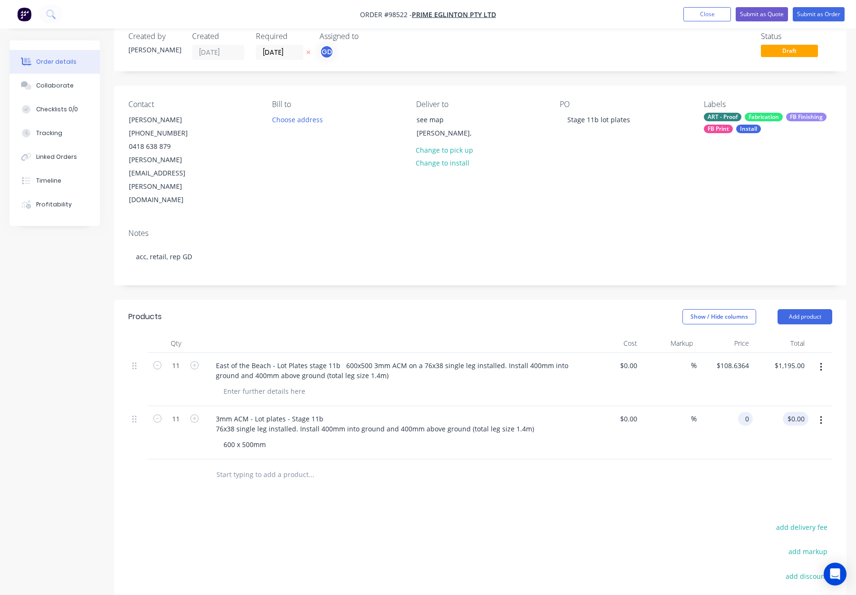
type input "$0.00"
type input "1195"
type input "$108.6364"
type input "$1,195.00"
click at [745, 459] on div at bounding box center [480, 474] width 704 height 31
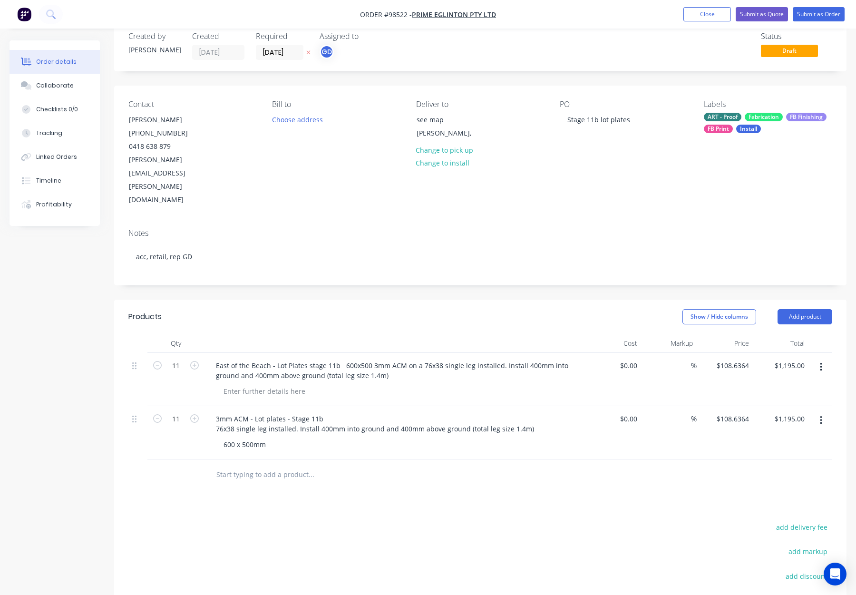
click at [823, 359] on button "button" at bounding box center [821, 367] width 22 height 17
click at [781, 442] on div "Delete" at bounding box center [786, 449] width 73 height 14
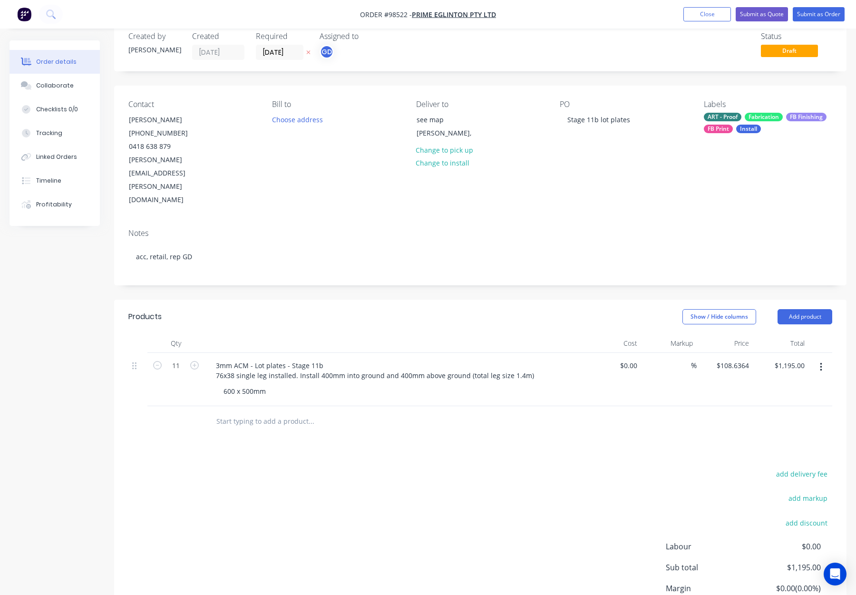
scroll to position [0, 0]
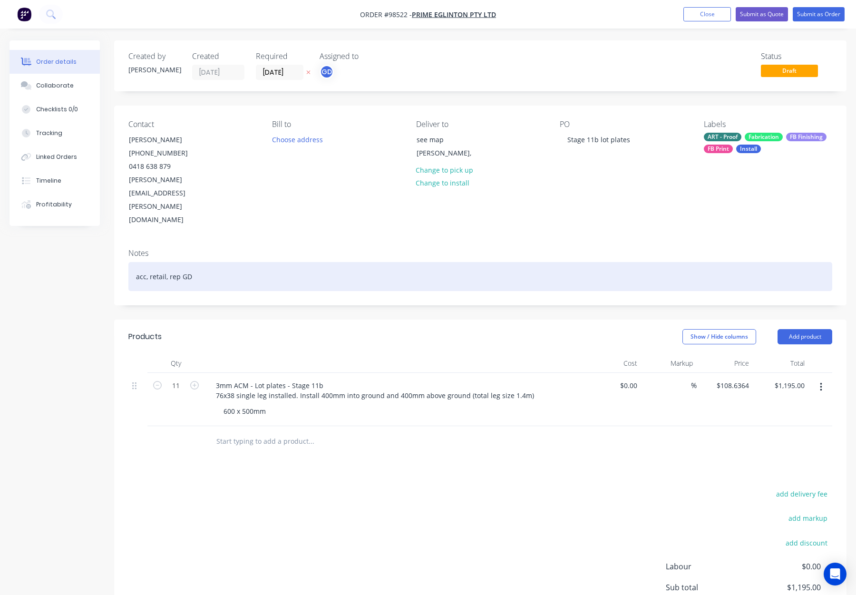
click at [251, 262] on div "acc, retail, rep GD" at bounding box center [480, 276] width 704 height 29
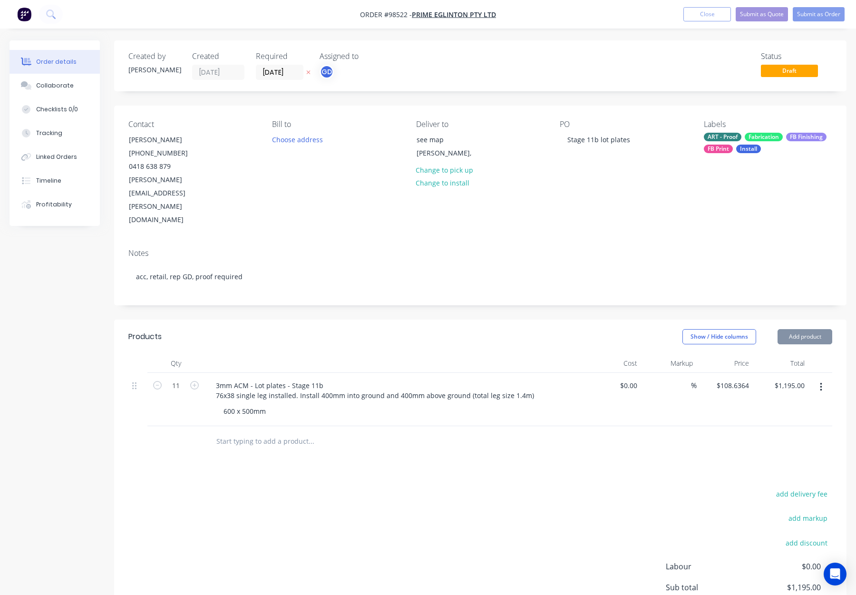
click at [257, 320] on header "Products Show / Hide columns Add product" at bounding box center [480, 337] width 732 height 34
click at [741, 140] on div "ART - Proof Fabrication FB Finishing FB Print Install" at bounding box center [768, 143] width 128 height 20
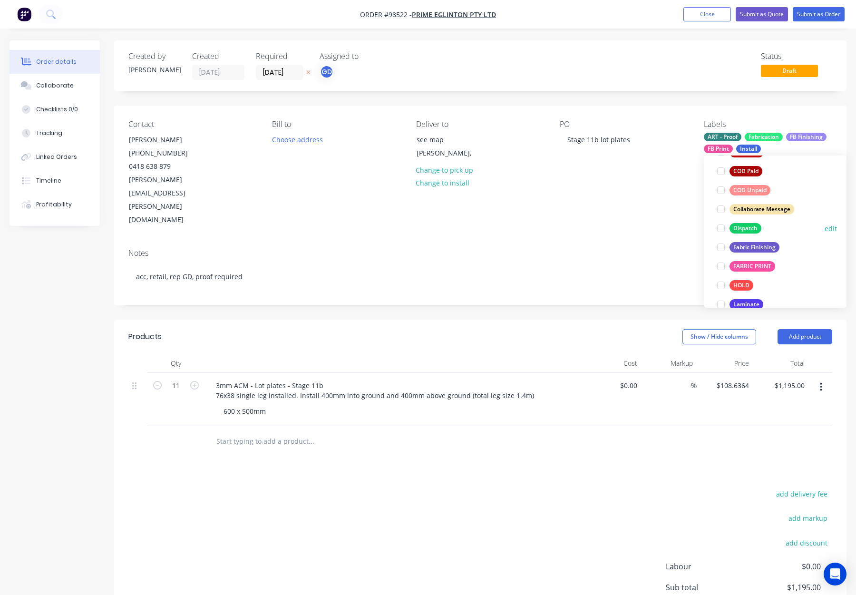
click at [743, 229] on div "Dispatch" at bounding box center [746, 228] width 32 height 10
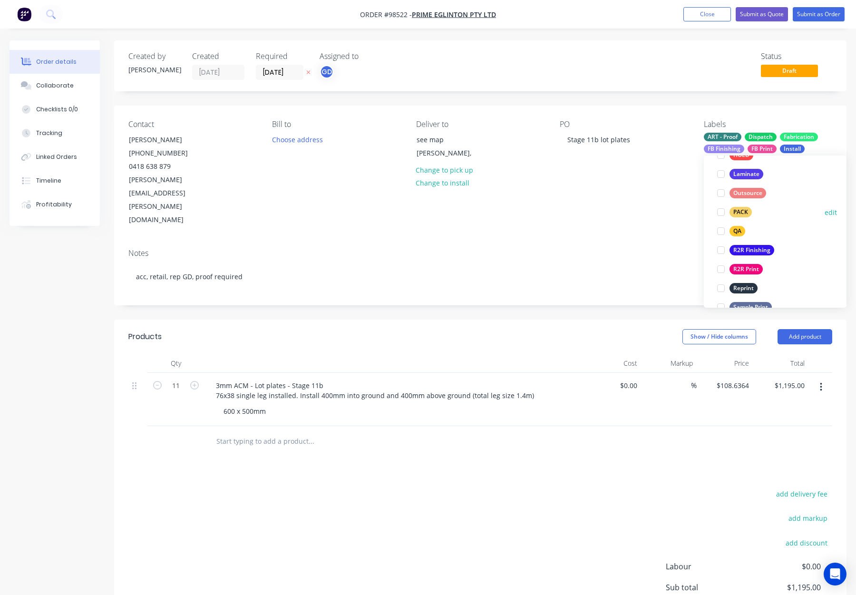
drag, startPoint x: 745, startPoint y: 213, endPoint x: 754, endPoint y: 211, distance: 9.1
click at [745, 213] on div "PACK" at bounding box center [741, 212] width 22 height 10
click at [738, 212] on div "QA" at bounding box center [738, 212] width 16 height 10
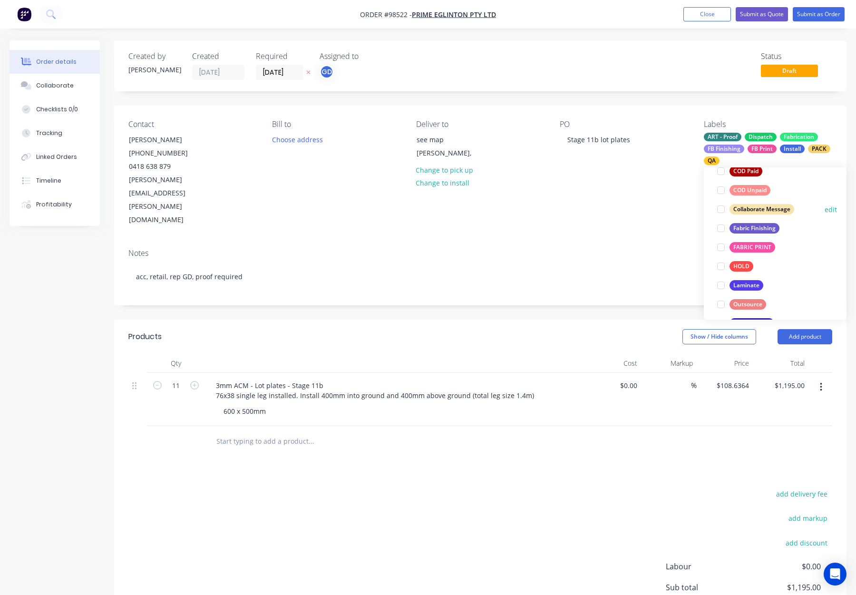
scroll to position [457, 0]
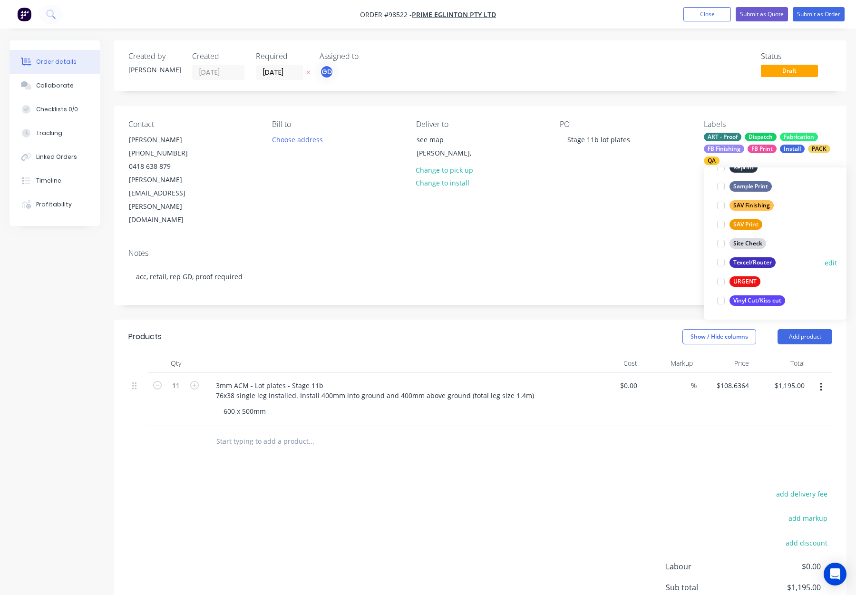
drag, startPoint x: 767, startPoint y: 262, endPoint x: 761, endPoint y: 262, distance: 6.2
click at [767, 262] on div "Texcel/Router" at bounding box center [753, 262] width 46 height 10
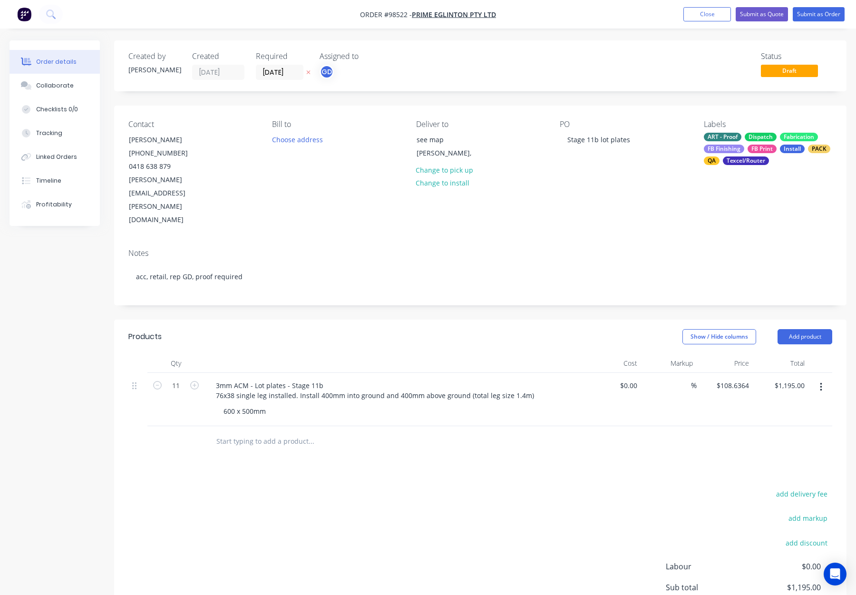
click at [655, 241] on div "Notes acc, retail, rep GD, proof required" at bounding box center [480, 273] width 732 height 64
click at [293, 138] on button "Choose address" at bounding box center [297, 139] width 61 height 13
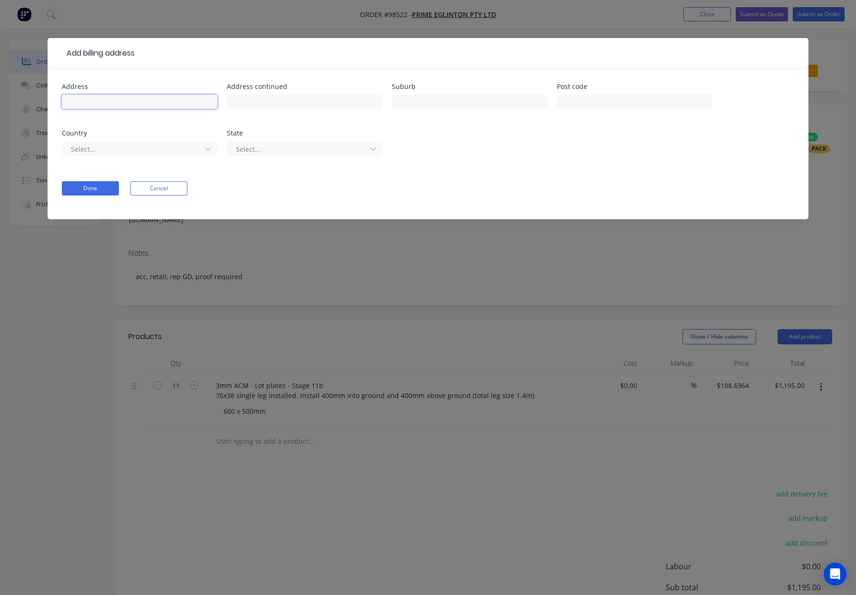
click at [151, 104] on input "text" at bounding box center [140, 102] width 156 height 14
click at [173, 193] on button "Cancel" at bounding box center [158, 188] width 57 height 14
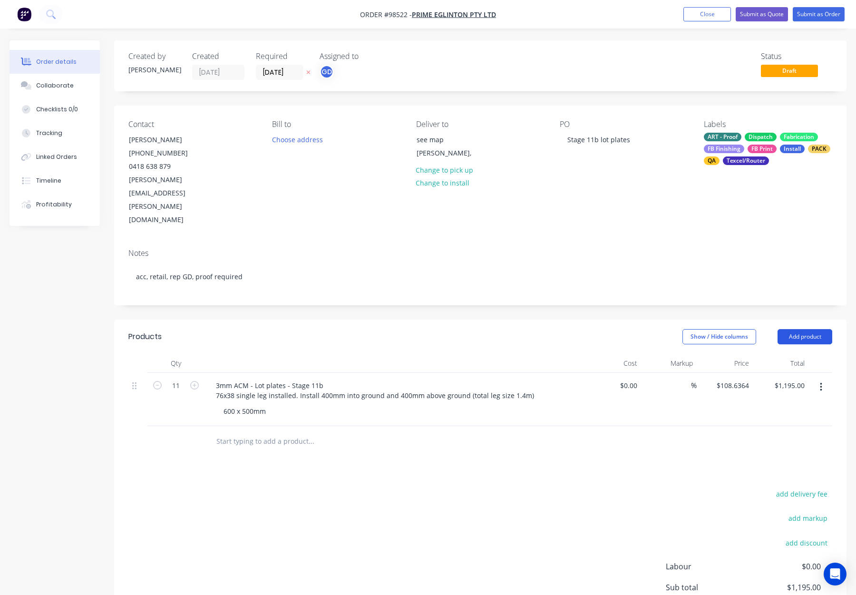
drag, startPoint x: 806, startPoint y: 292, endPoint x: 811, endPoint y: 302, distance: 10.6
click at [806, 329] on button "Add product" at bounding box center [805, 336] width 55 height 15
click at [796, 468] on div "Notes (Internal)" at bounding box center [786, 475] width 73 height 14
click at [226, 426] on div at bounding box center [395, 440] width 380 height 29
click at [228, 432] on div at bounding box center [242, 439] width 68 height 14
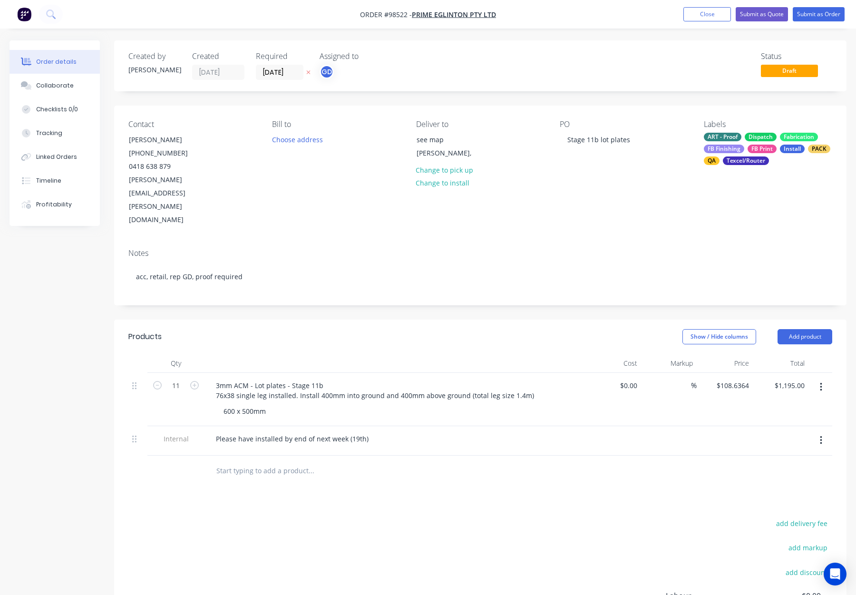
click at [328, 474] on div "Products Show / Hide columns Add product Qty Cost Markup Price Total 11 3mm ACM…" at bounding box center [480, 517] width 732 height 395
click at [811, 15] on button "Submit as Order" at bounding box center [819, 14] width 52 height 14
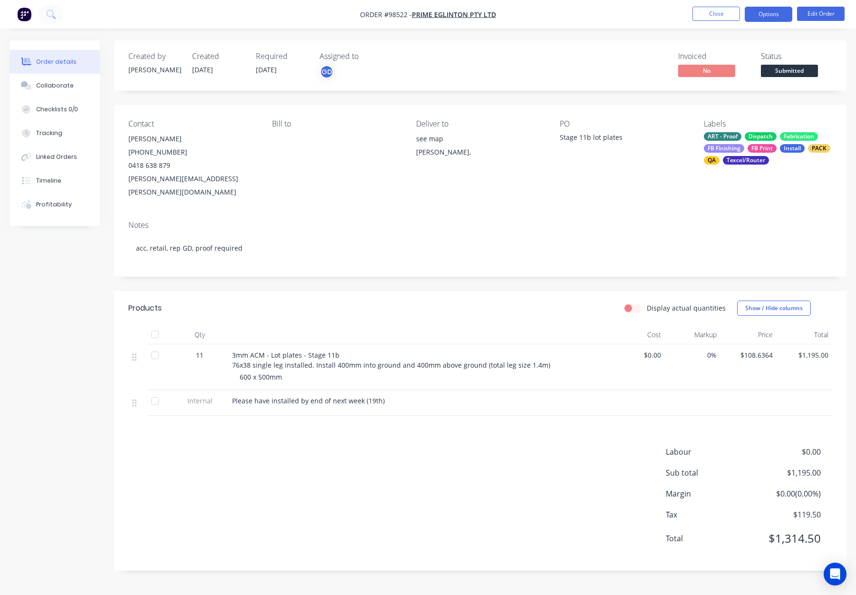
click at [769, 15] on button "Options" at bounding box center [769, 14] width 48 height 15
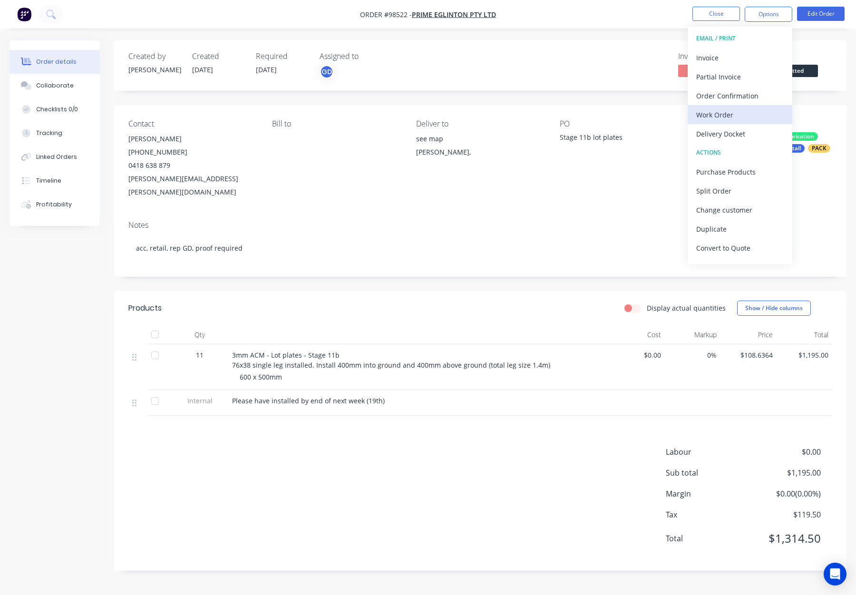
click at [725, 111] on div "Work Order" at bounding box center [740, 115] width 88 height 14
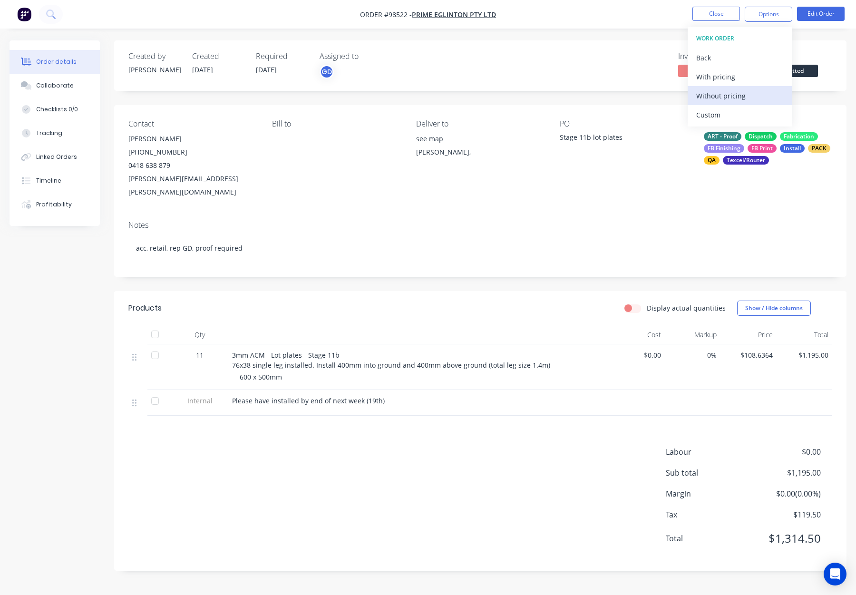
click at [732, 93] on div "Without pricing" at bounding box center [740, 96] width 88 height 14
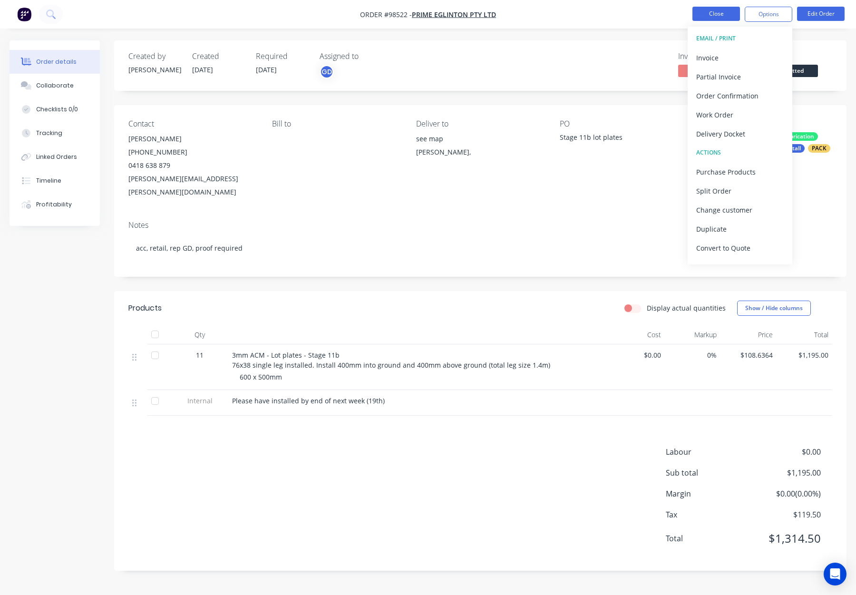
click at [717, 17] on button "Close" at bounding box center [716, 14] width 48 height 14
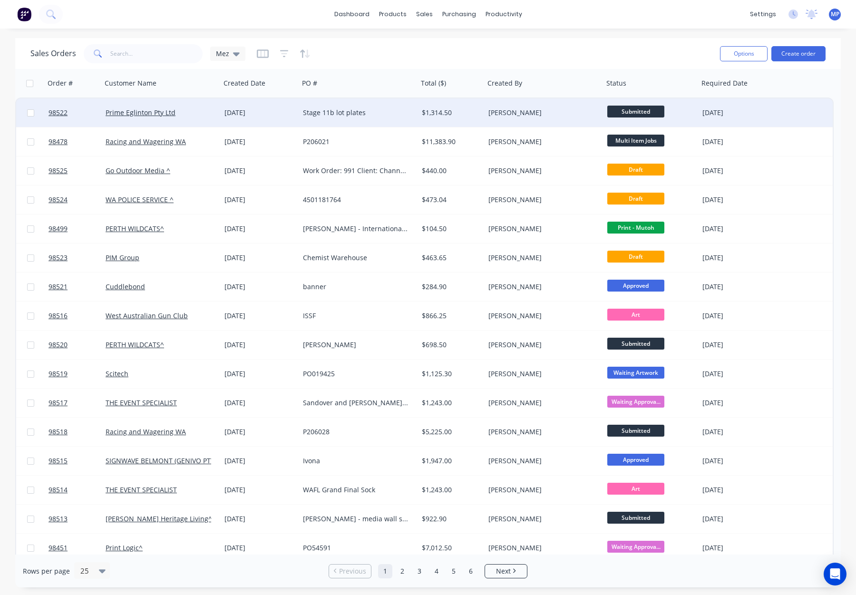
click at [474, 109] on div "$1,314.50" at bounding box center [450, 113] width 56 height 10
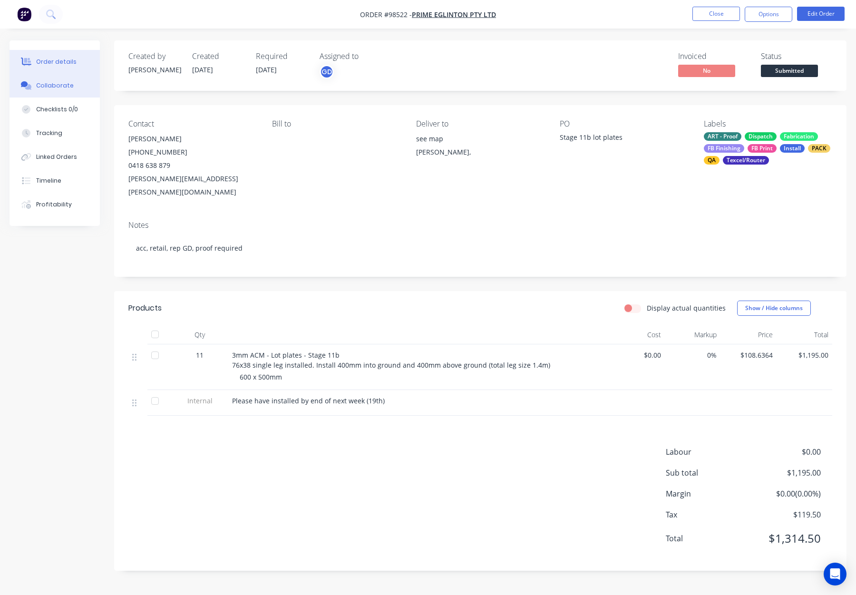
click at [67, 83] on div "Collaborate" at bounding box center [55, 85] width 38 height 9
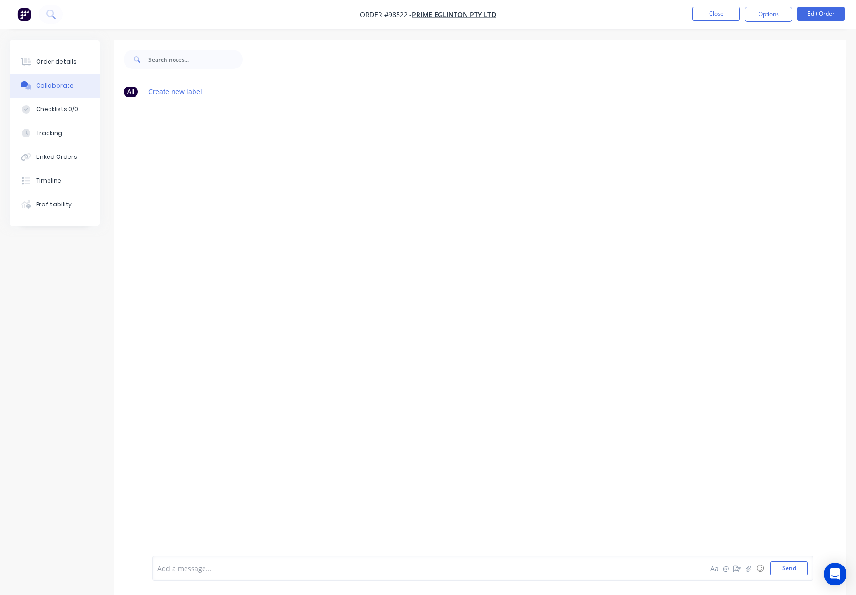
click at [203, 578] on div "Add a message... Aa @ ☺ Send" at bounding box center [482, 568] width 661 height 25
click at [207, 568] on div at bounding box center [401, 569] width 487 height 10
drag, startPoint x: 785, startPoint y: 569, endPoint x: 735, endPoint y: 540, distance: 57.1
click at [784, 569] on button "Send" at bounding box center [789, 568] width 38 height 14
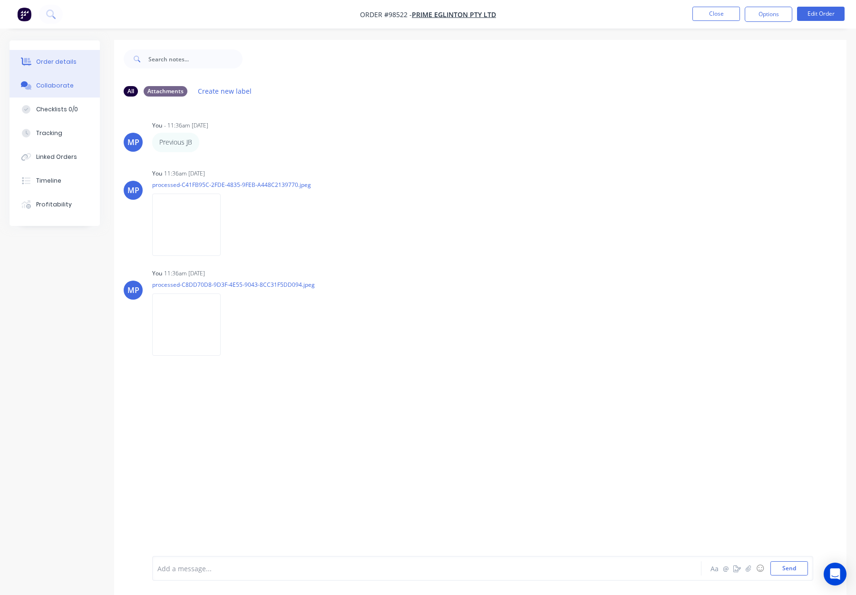
click at [52, 58] on div "Order details" at bounding box center [56, 62] width 40 height 9
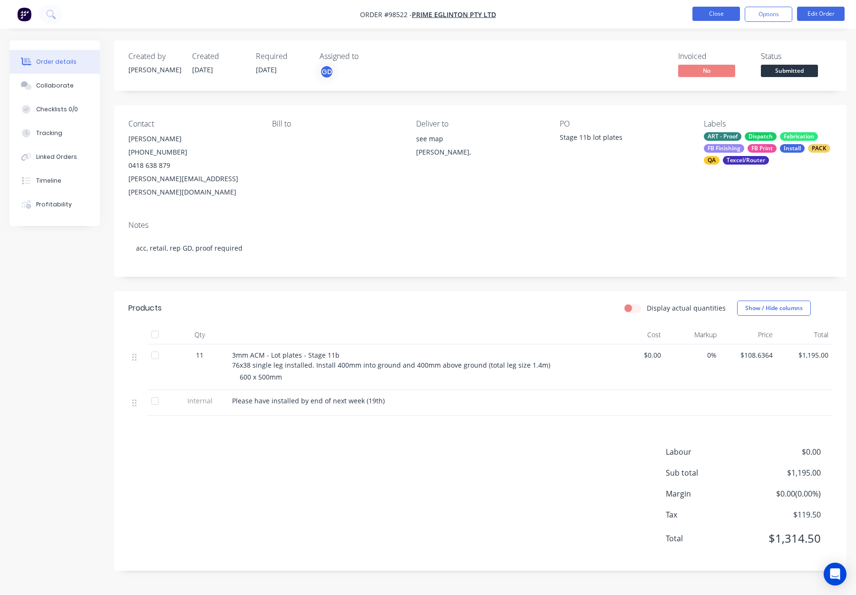
click at [706, 16] on button "Close" at bounding box center [716, 14] width 48 height 14
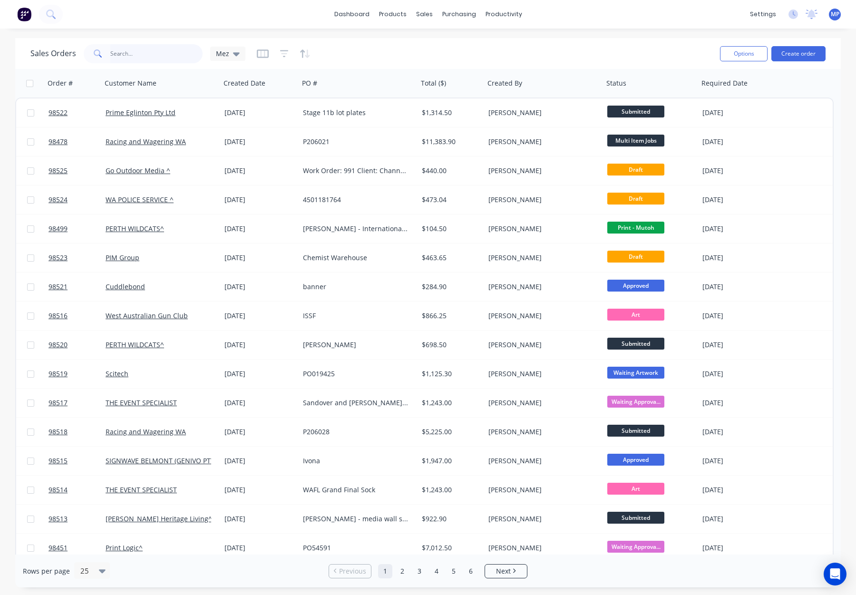
click at [125, 51] on input "text" at bounding box center [156, 53] width 93 height 19
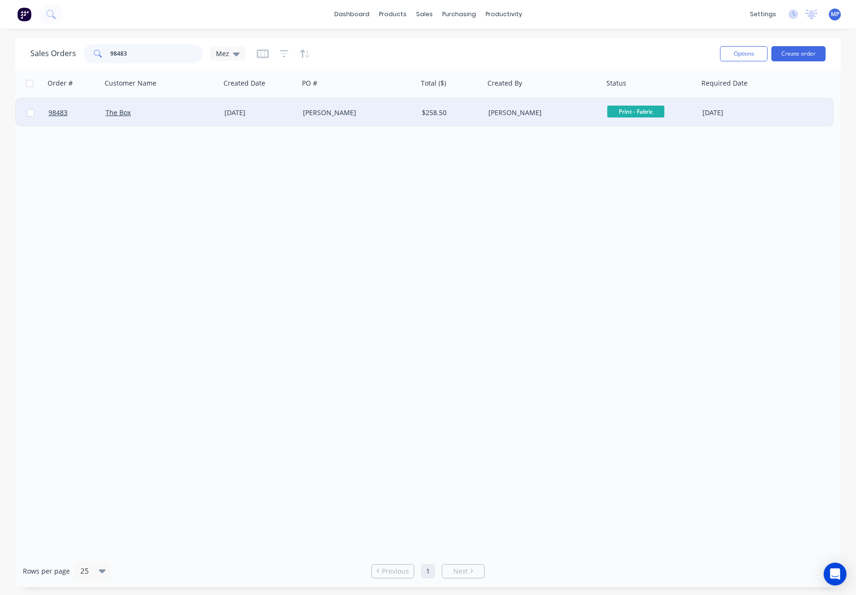
type input "98483"
click at [159, 115] on div "The Box" at bounding box center [159, 113] width 106 height 10
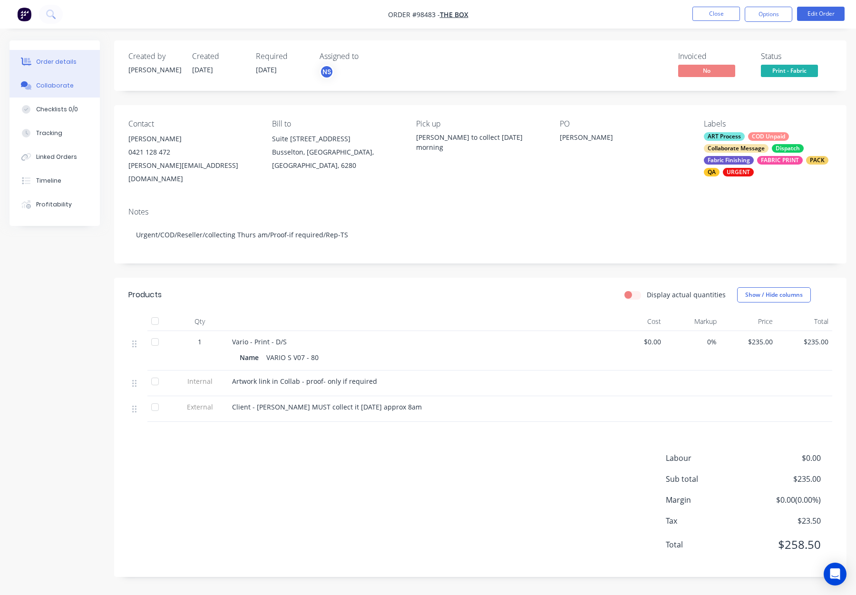
click at [60, 87] on div "Collaborate" at bounding box center [55, 85] width 38 height 9
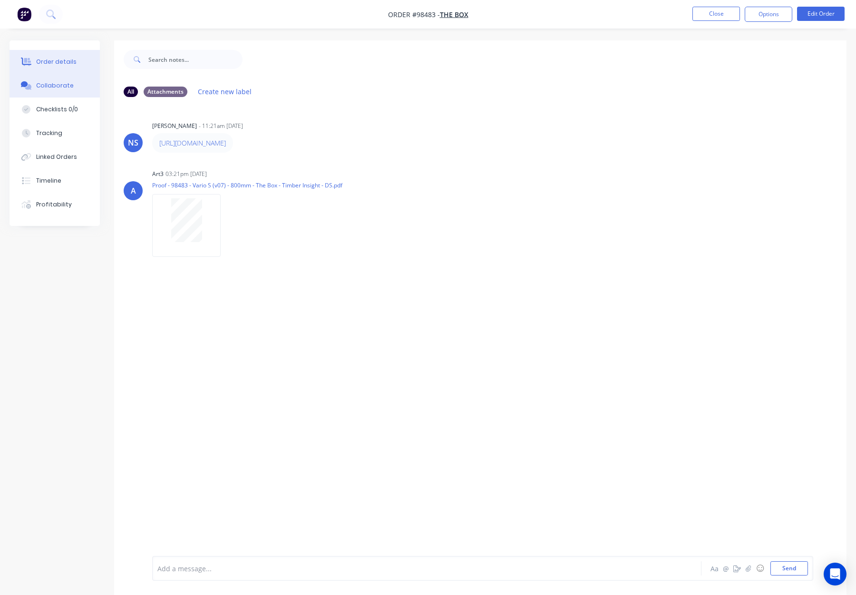
click at [59, 60] on div "Order details" at bounding box center [56, 62] width 40 height 9
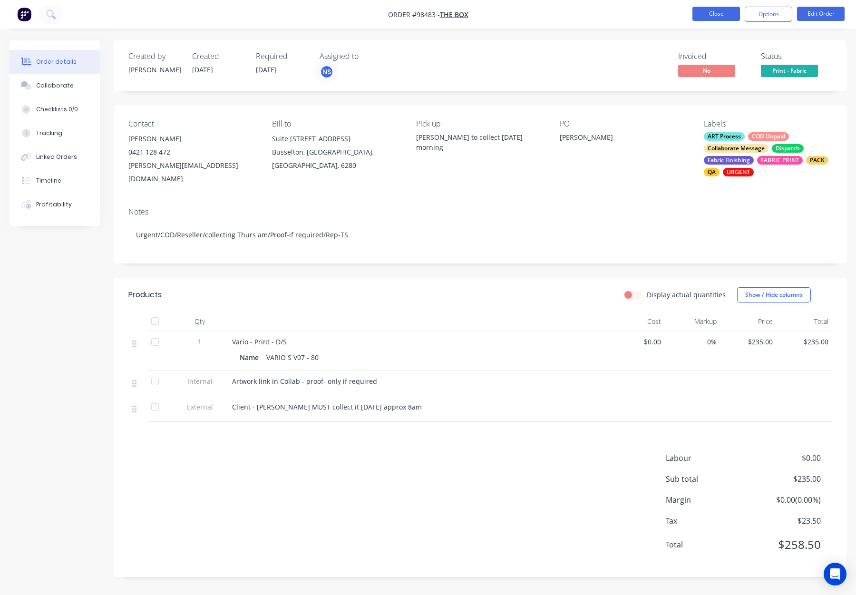
click at [707, 13] on button "Close" at bounding box center [716, 14] width 48 height 14
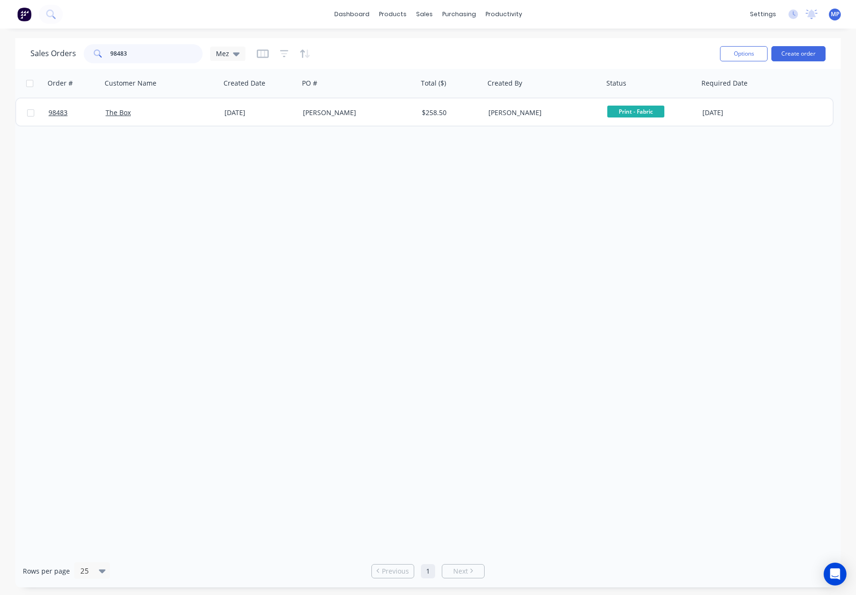
click at [132, 54] on input "98483" at bounding box center [156, 53] width 93 height 19
drag, startPoint x: 159, startPoint y: 56, endPoint x: 83, endPoint y: 50, distance: 76.3
click at [80, 51] on div "Sales Orders 98483 Mez" at bounding box center [137, 53] width 215 height 19
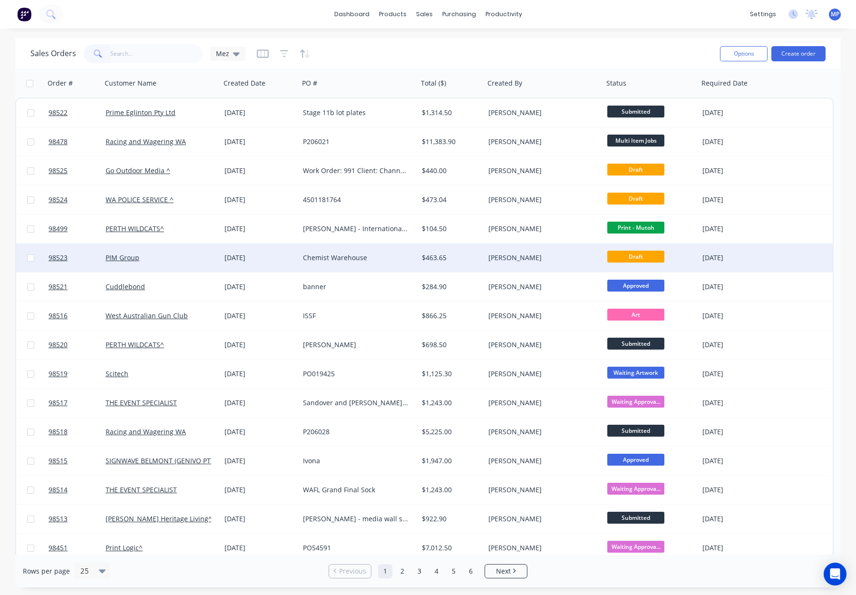
click at [468, 255] on div "$463.65" at bounding box center [450, 258] width 56 height 10
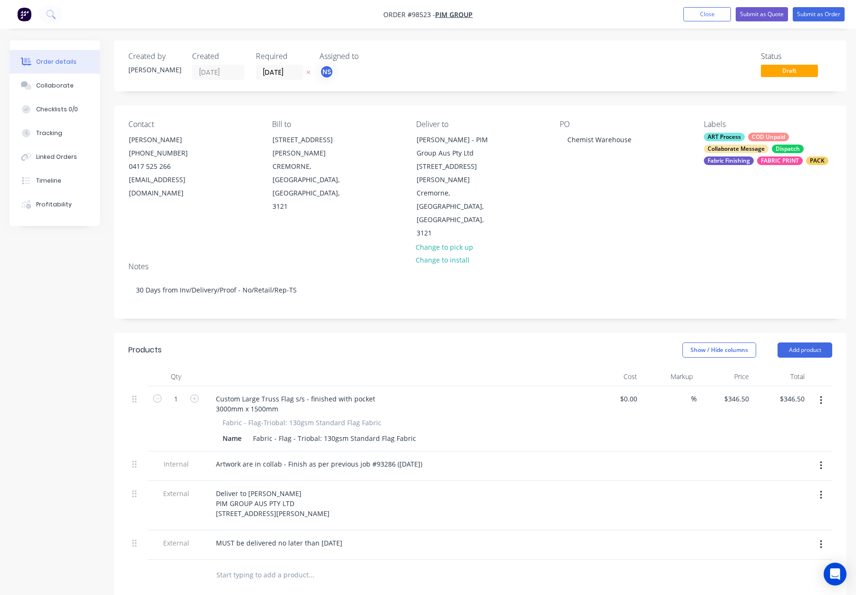
type input "$346.50"
click at [816, 10] on button "Submit as Order" at bounding box center [819, 14] width 52 height 14
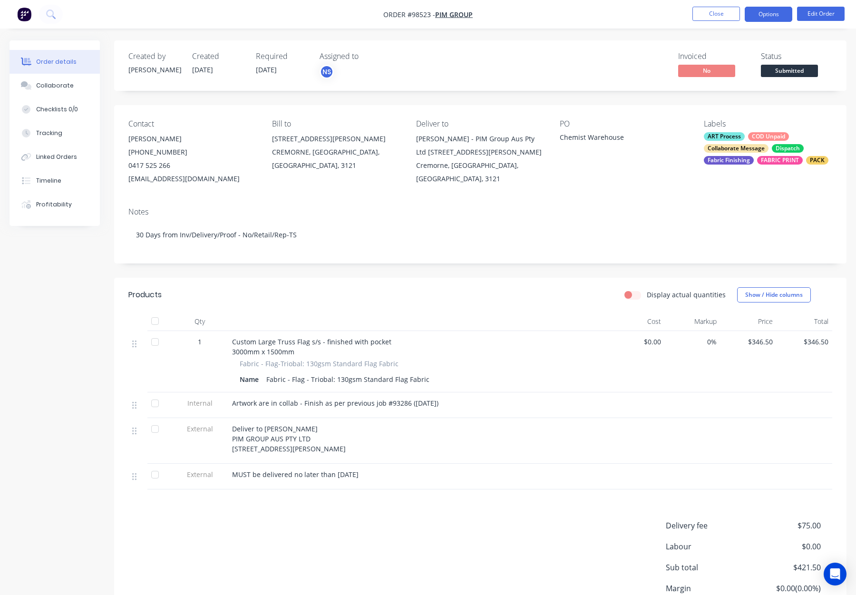
click at [765, 14] on button "Options" at bounding box center [769, 14] width 48 height 15
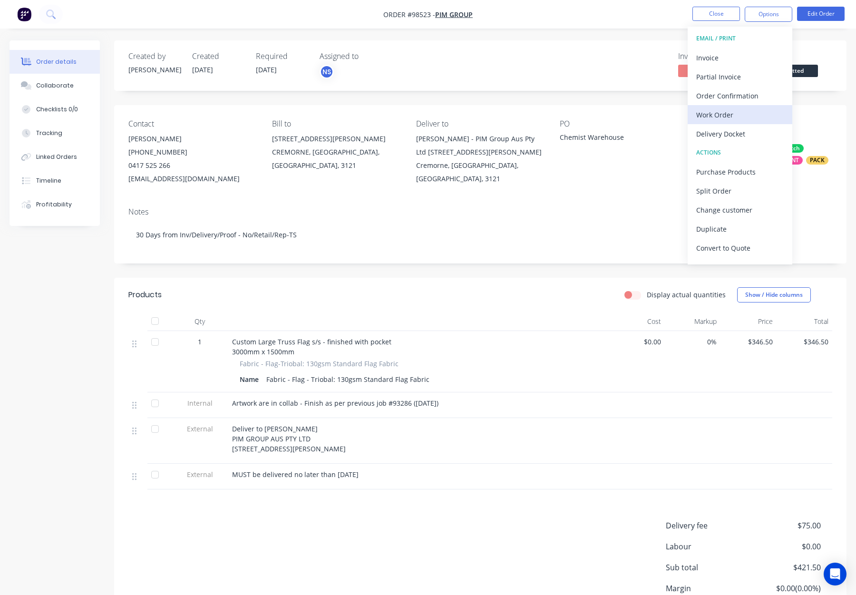
click at [730, 117] on div "Work Order" at bounding box center [740, 115] width 88 height 14
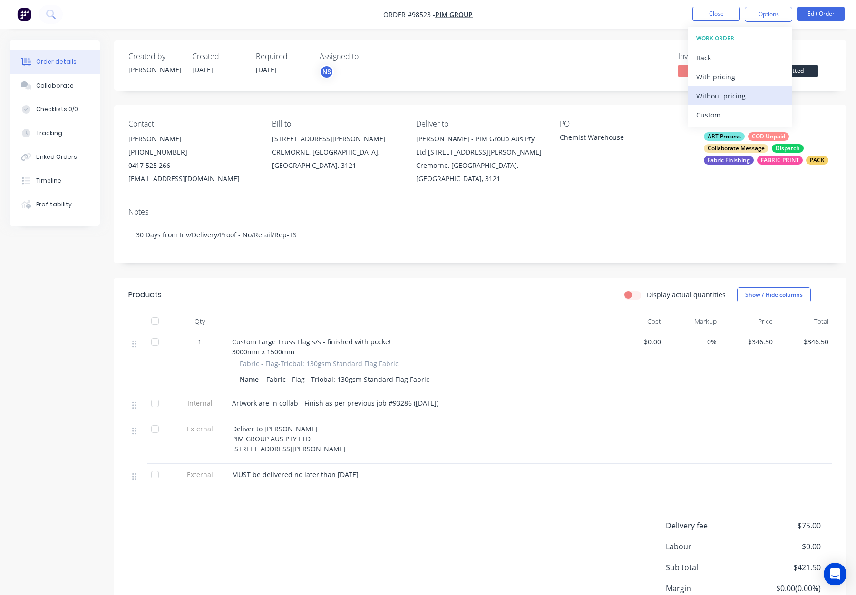
click at [729, 89] on div "Without pricing" at bounding box center [740, 96] width 88 height 14
click at [713, 10] on button "Close" at bounding box center [716, 14] width 48 height 14
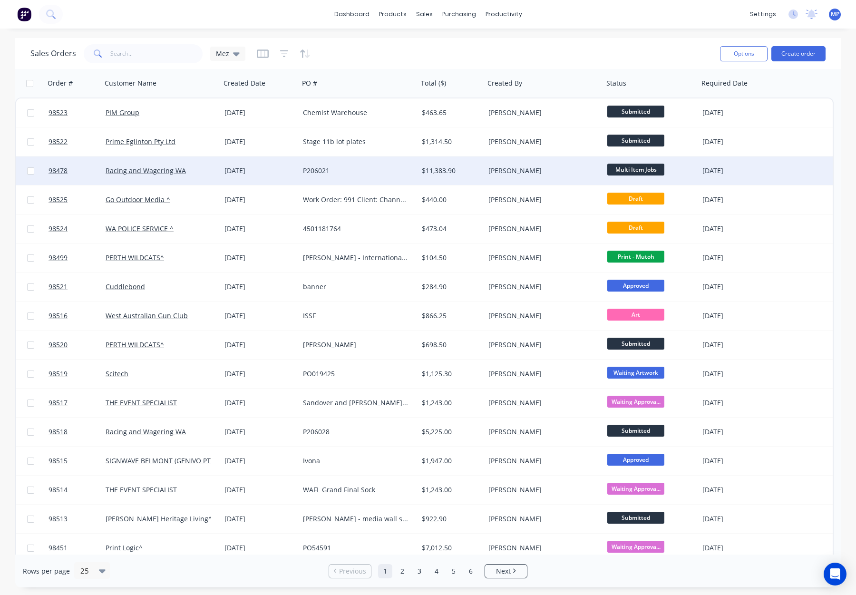
click at [390, 167] on div "P206021" at bounding box center [356, 171] width 106 height 10
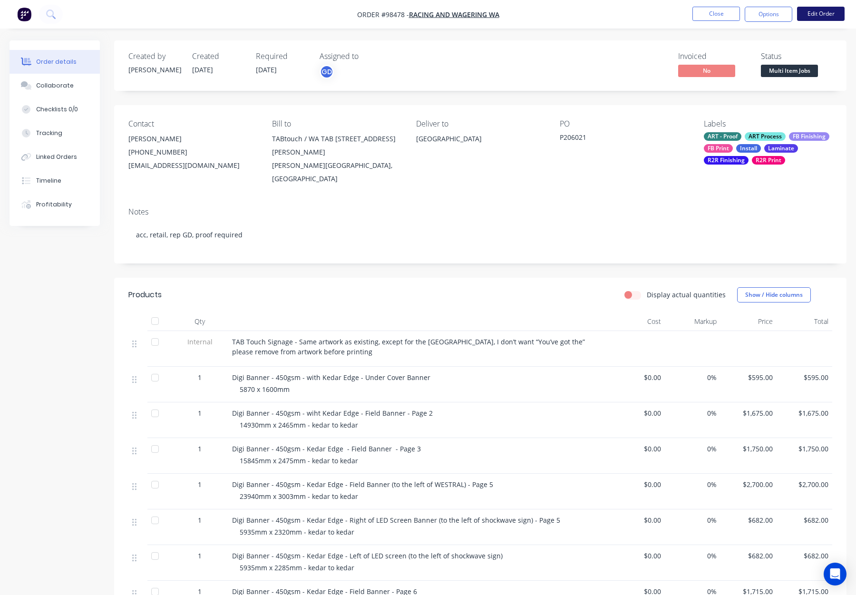
click at [823, 16] on button "Edit Order" at bounding box center [821, 14] width 48 height 14
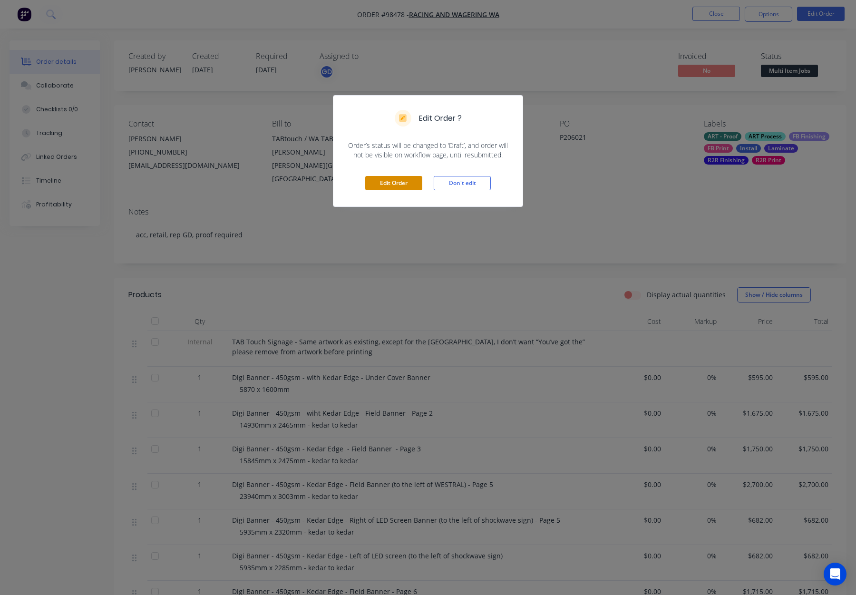
click at [384, 182] on button "Edit Order" at bounding box center [393, 183] width 57 height 14
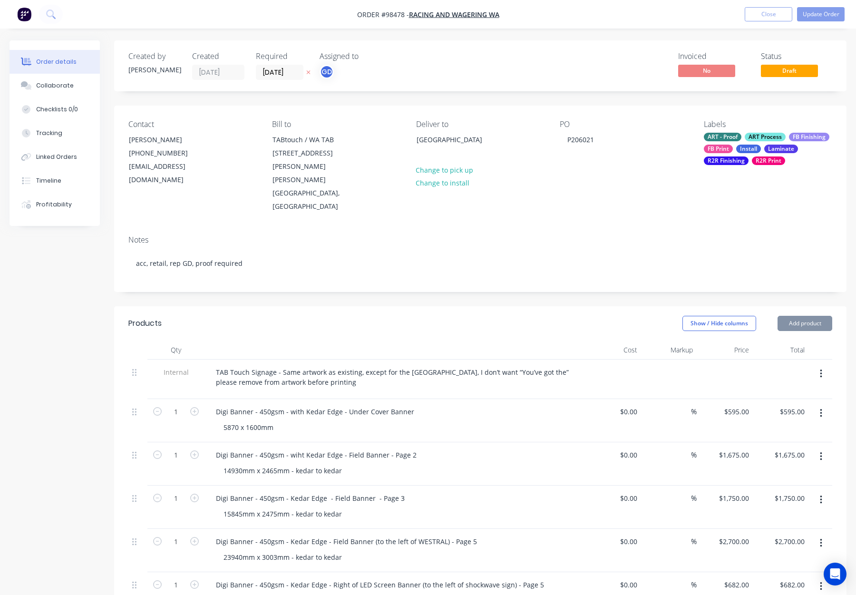
type input "$595.00"
type input "$1,675.00"
type input "$1,750.00"
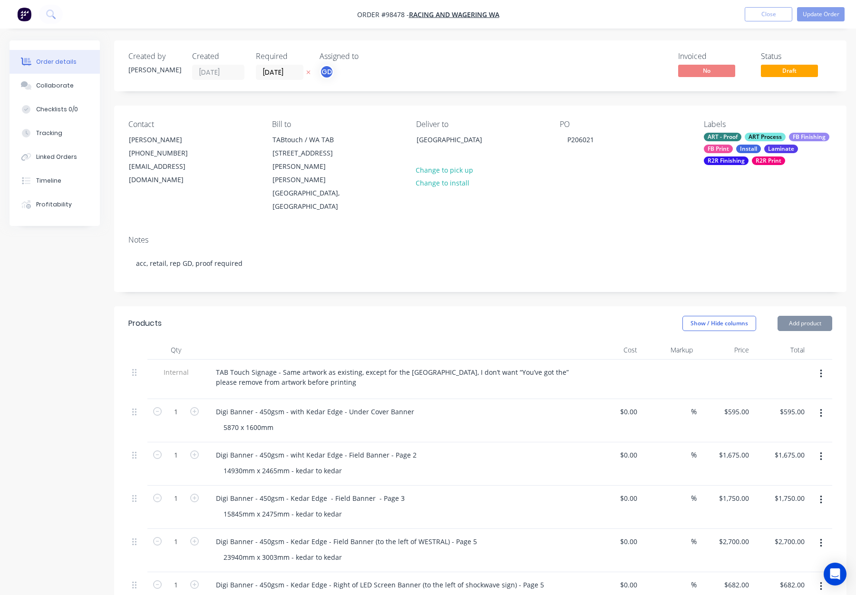
type input "$1,750.00"
type input "$2,700.00"
type input "$682.00"
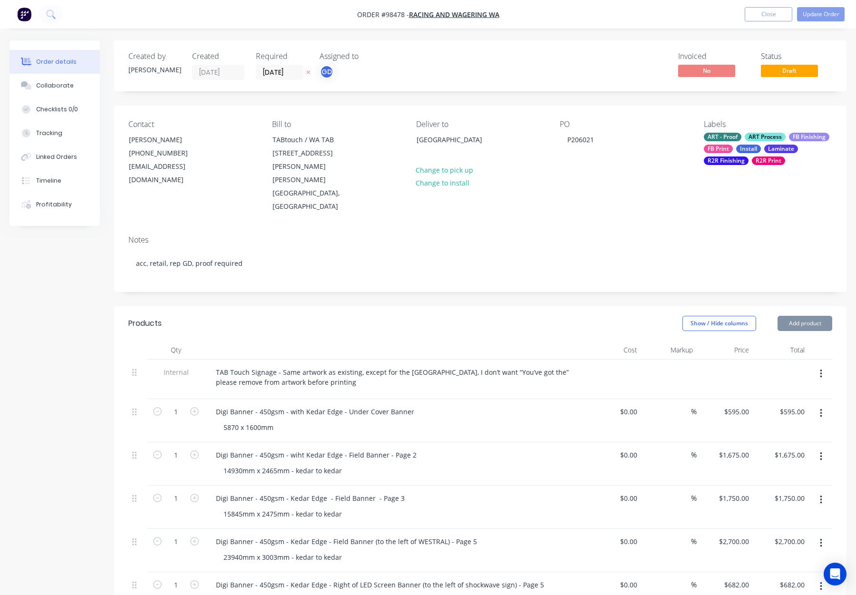
type input "$682.00"
type input "$1,715.00"
type input "$183.3333"
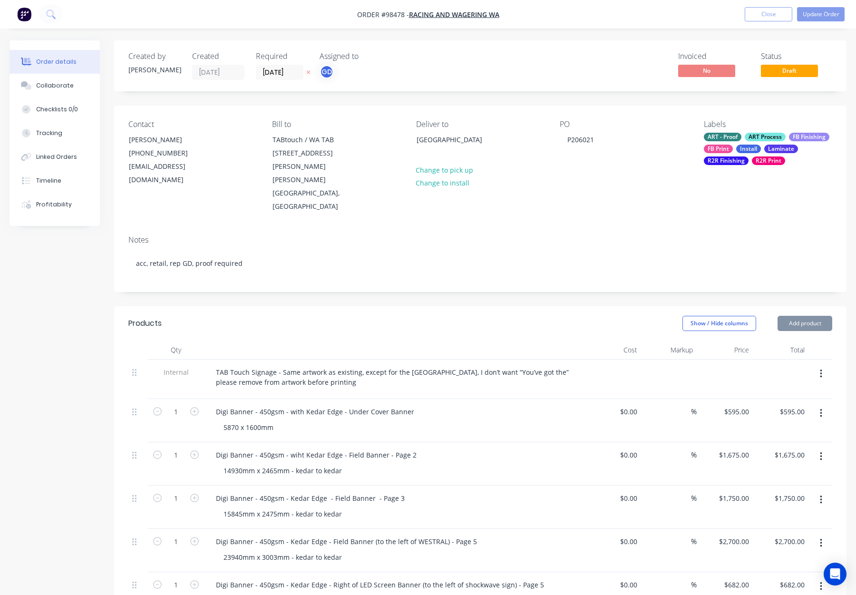
type input "$550.00"
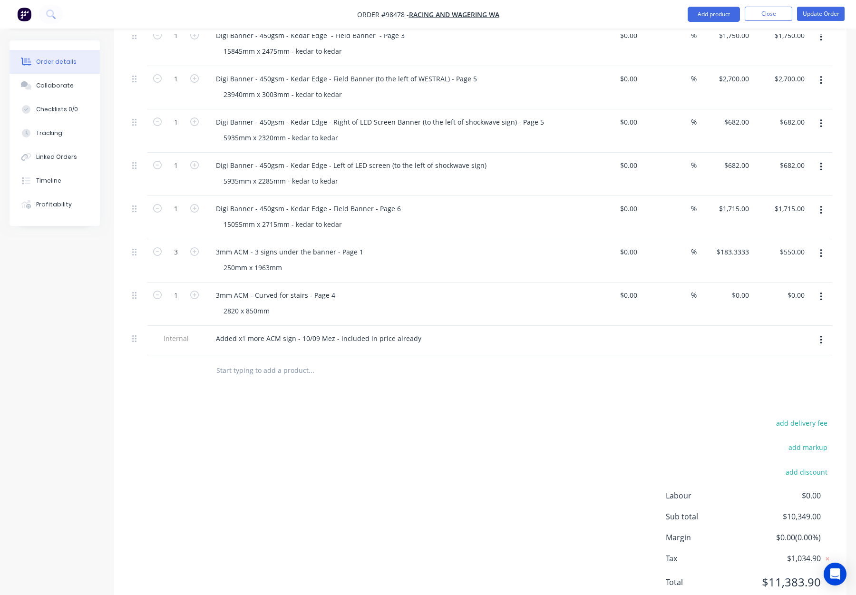
scroll to position [469, 0]
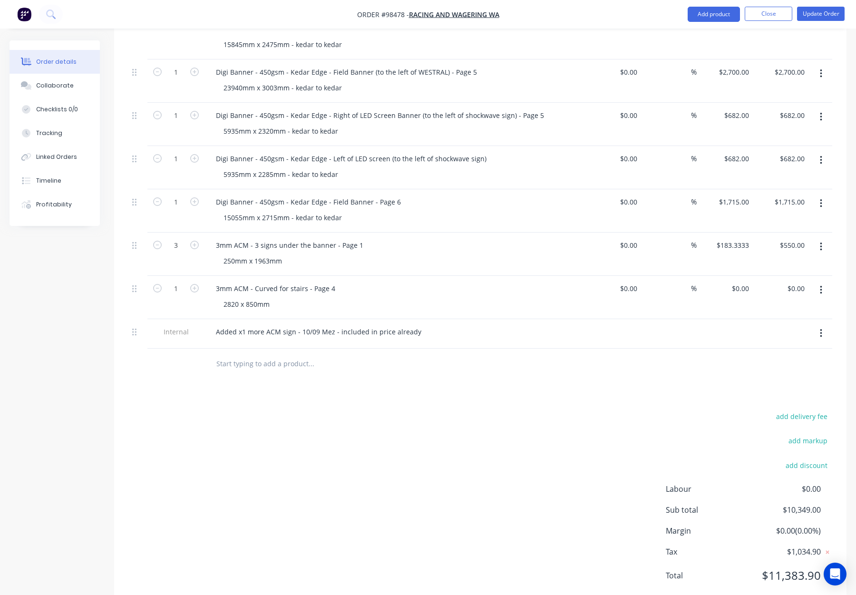
click at [819, 282] on button "button" at bounding box center [821, 290] width 22 height 17
click at [777, 365] on div "Delete" at bounding box center [786, 372] width 73 height 14
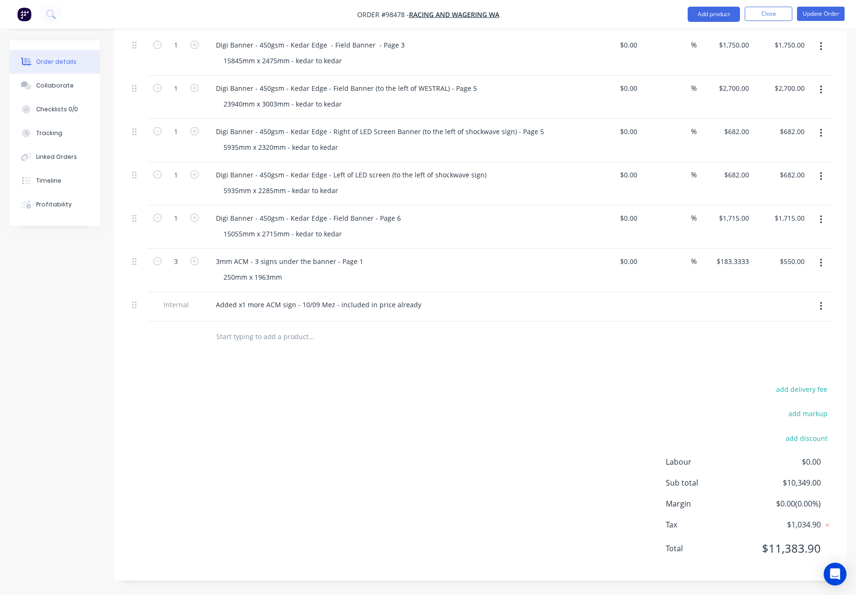
scroll to position [427, 0]
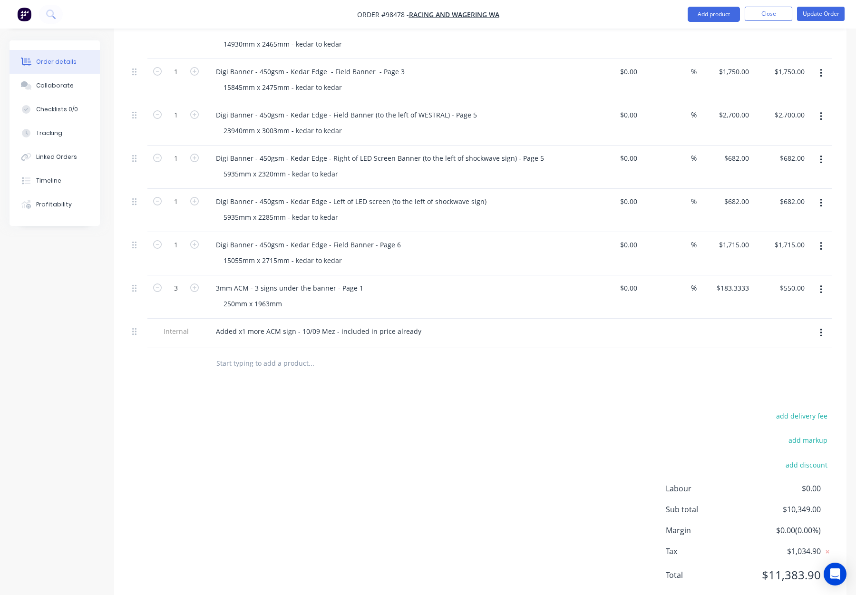
click at [819, 324] on button "button" at bounding box center [821, 332] width 22 height 17
click at [790, 370] on div "Delete" at bounding box center [786, 377] width 73 height 14
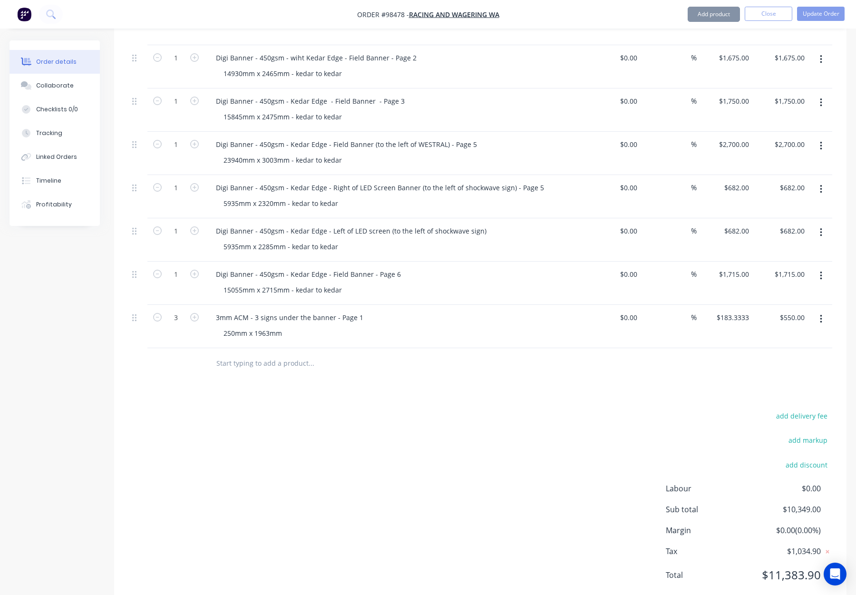
click at [461, 354] on div at bounding box center [350, 363] width 285 height 19
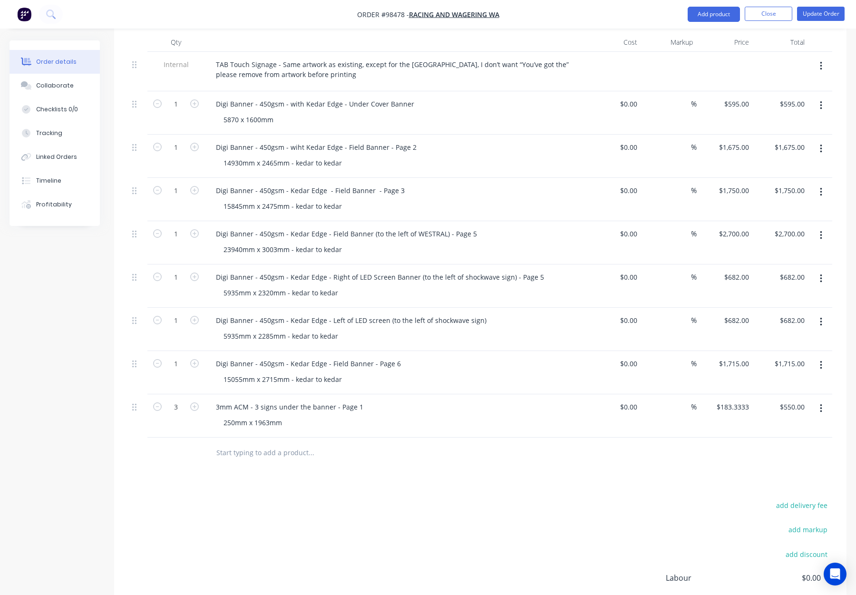
scroll to position [0, 0]
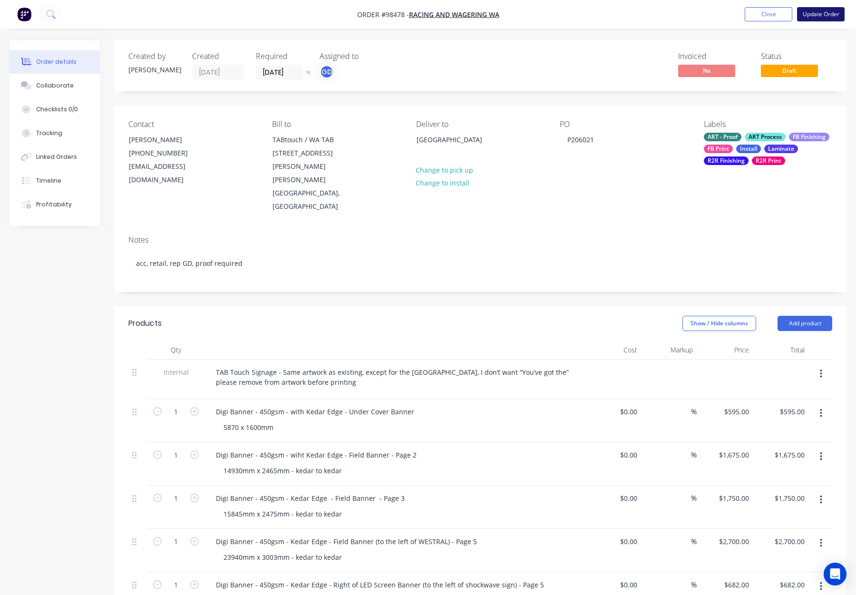
click at [819, 11] on button "Update Order" at bounding box center [821, 14] width 48 height 14
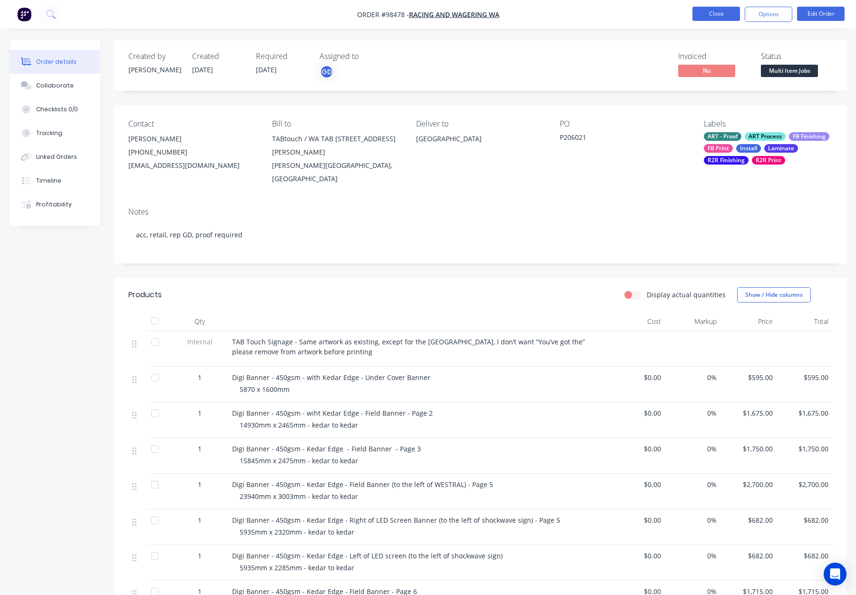
click at [705, 14] on button "Close" at bounding box center [716, 14] width 48 height 14
